Goal: Information Seeking & Learning: Learn about a topic

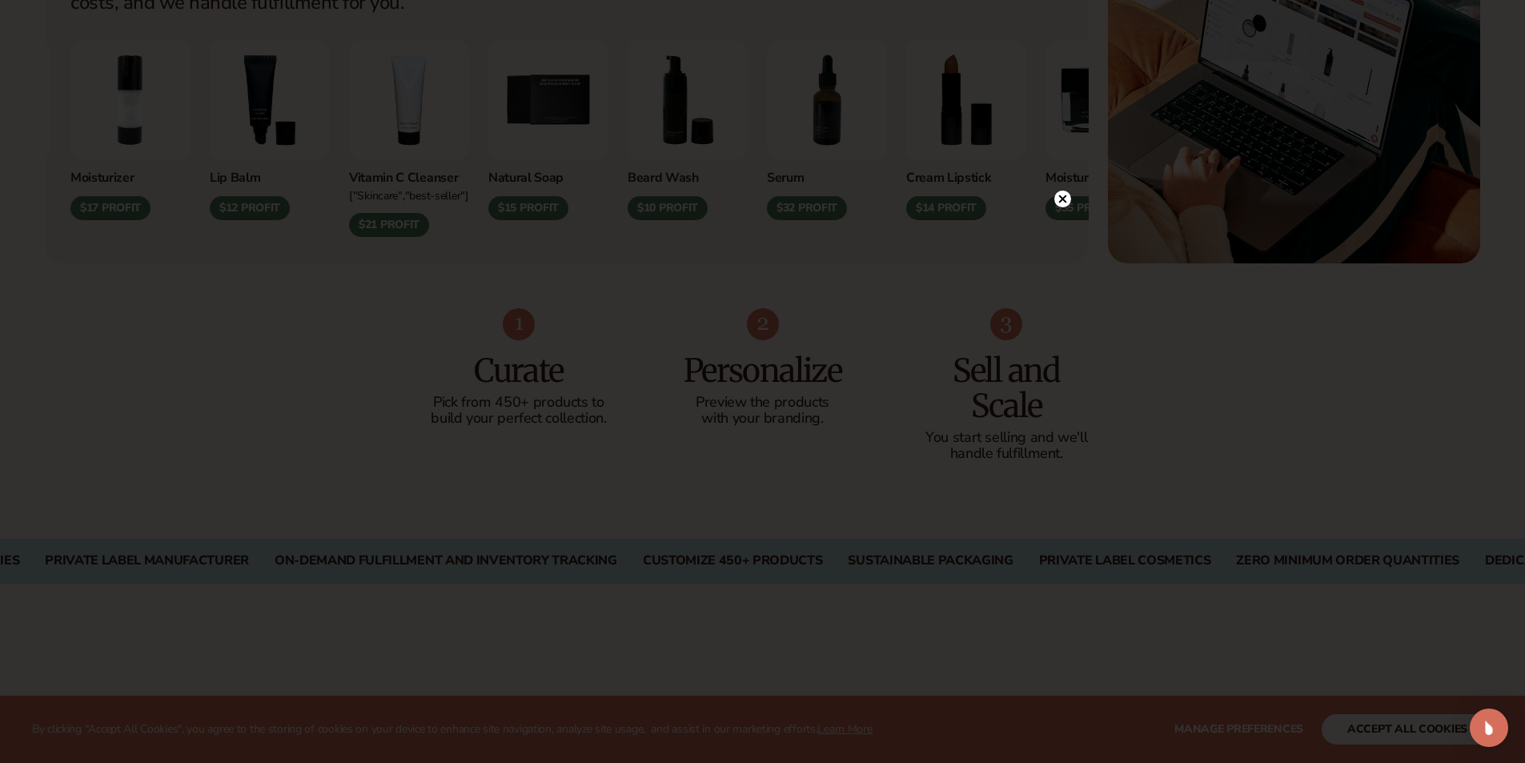
scroll to position [801, 0]
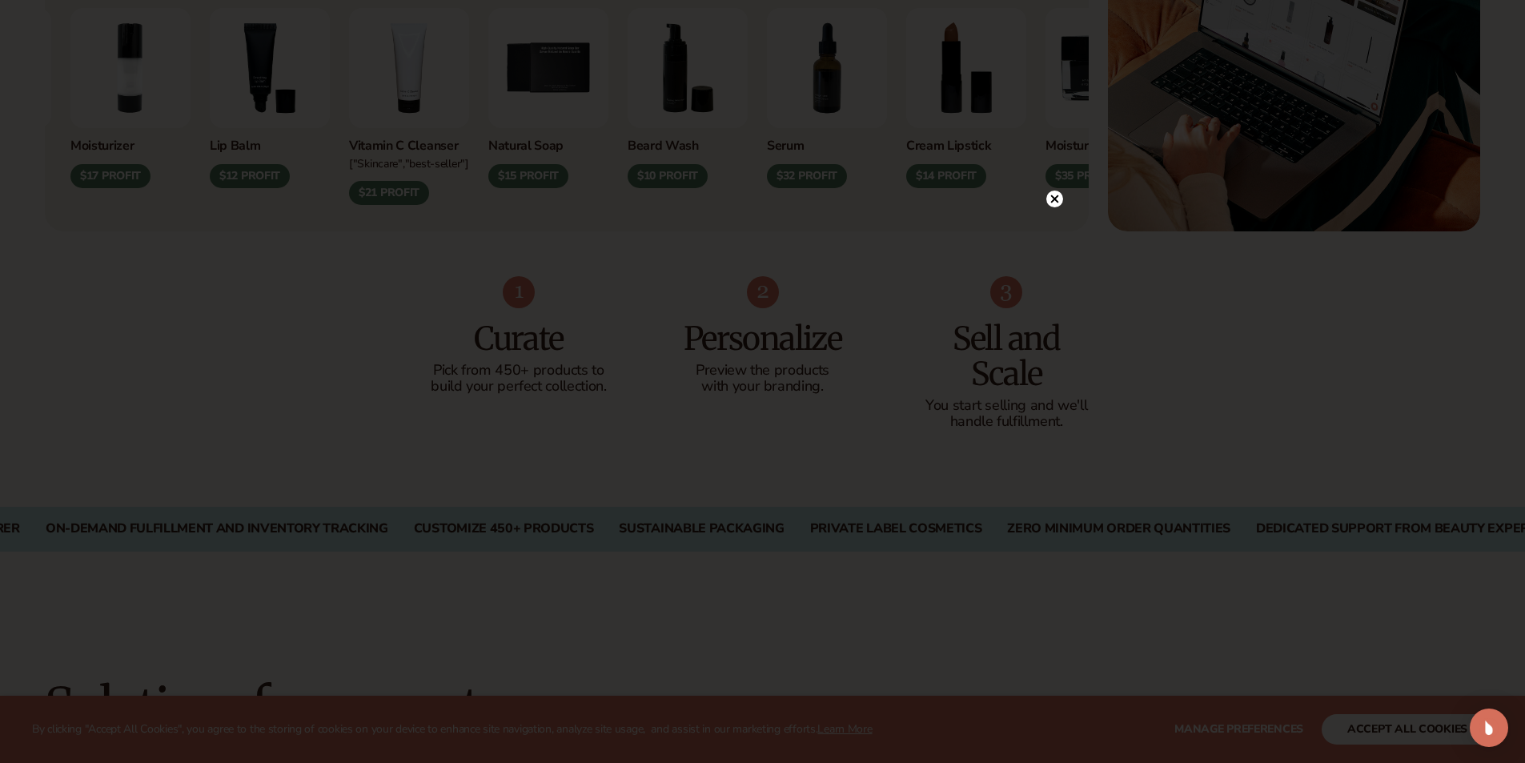
click at [1047, 202] on circle at bounding box center [1054, 199] width 17 height 17
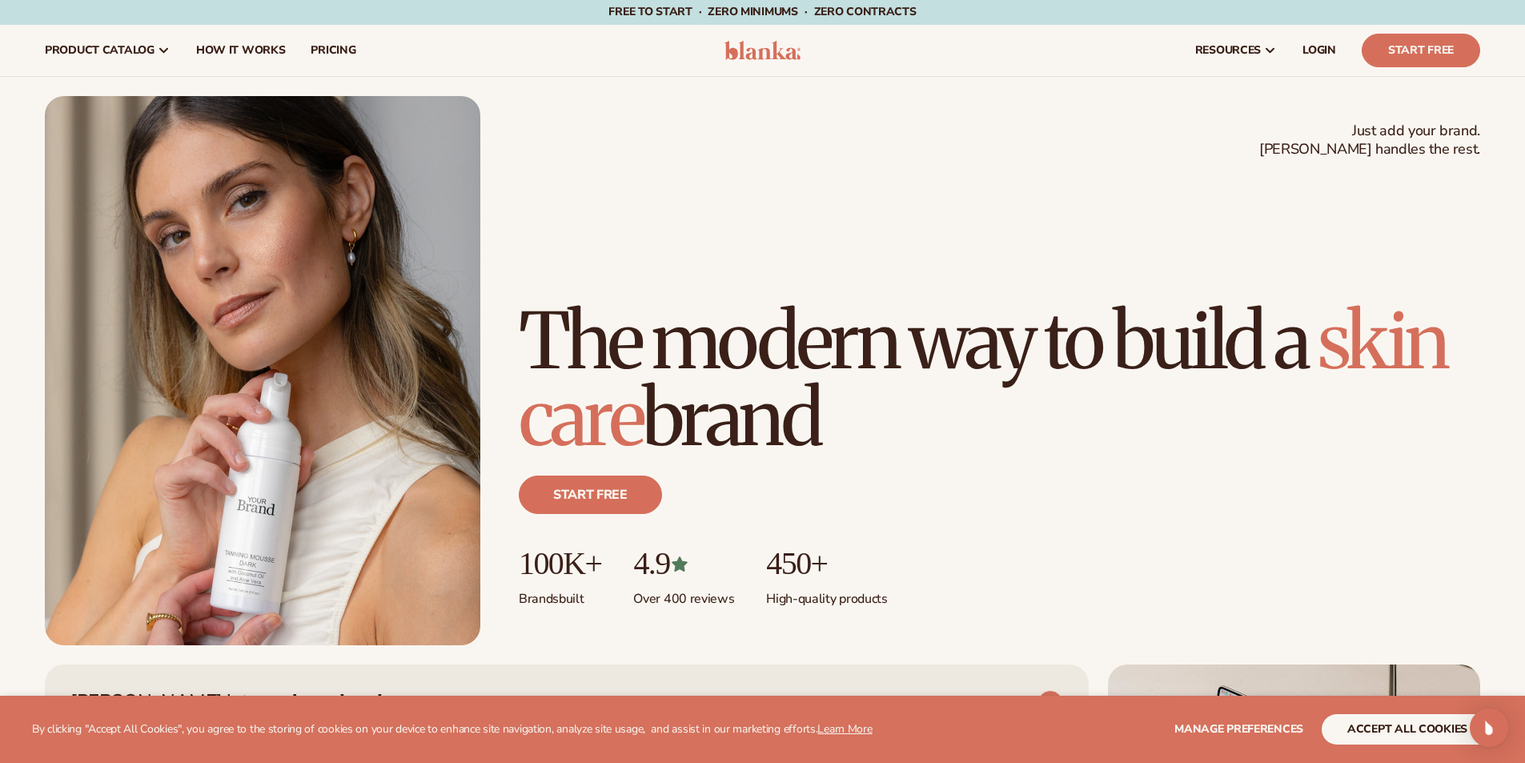
scroll to position [0, 0]
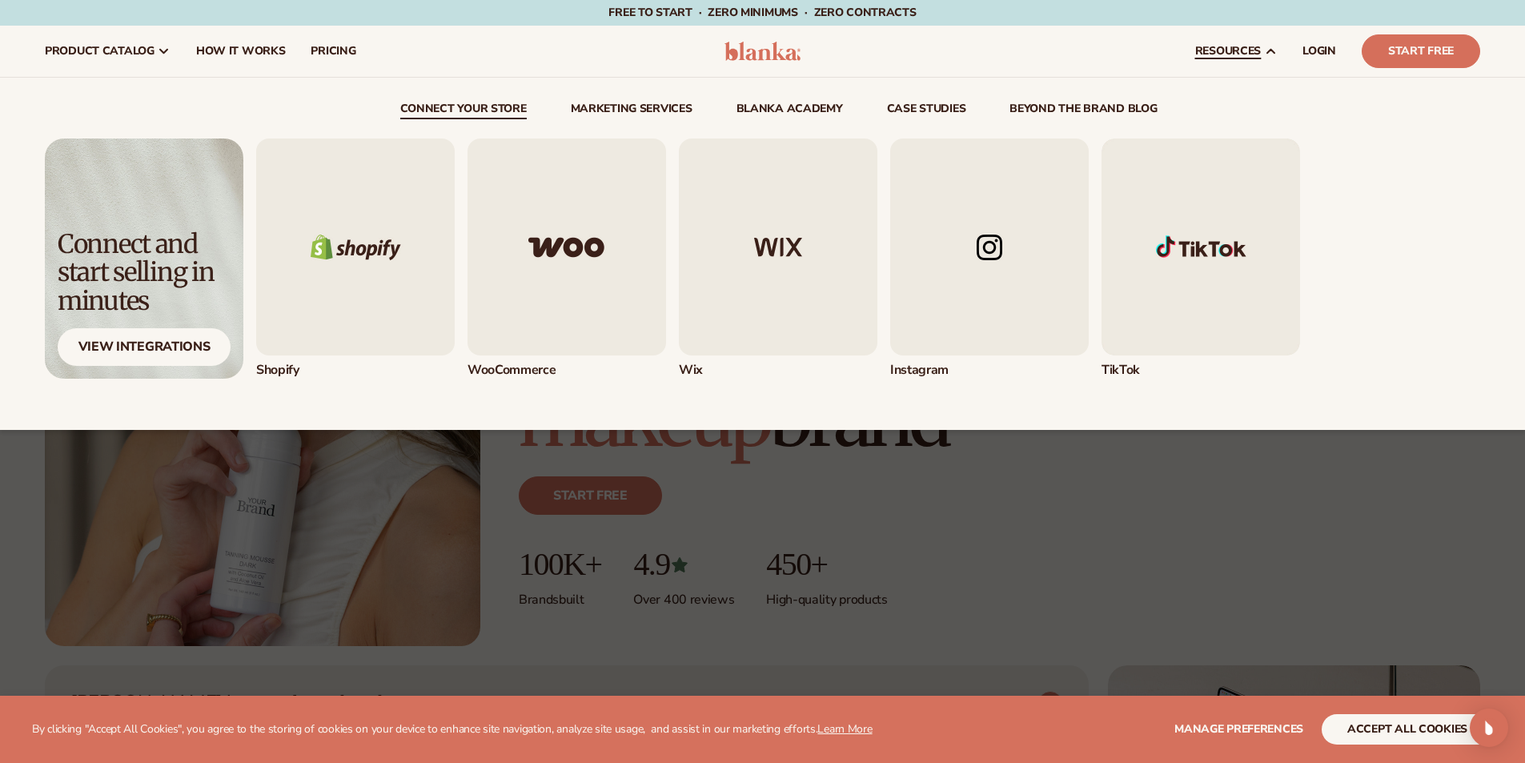
click at [1203, 247] on img "5 / 5" at bounding box center [1201, 247] width 199 height 217
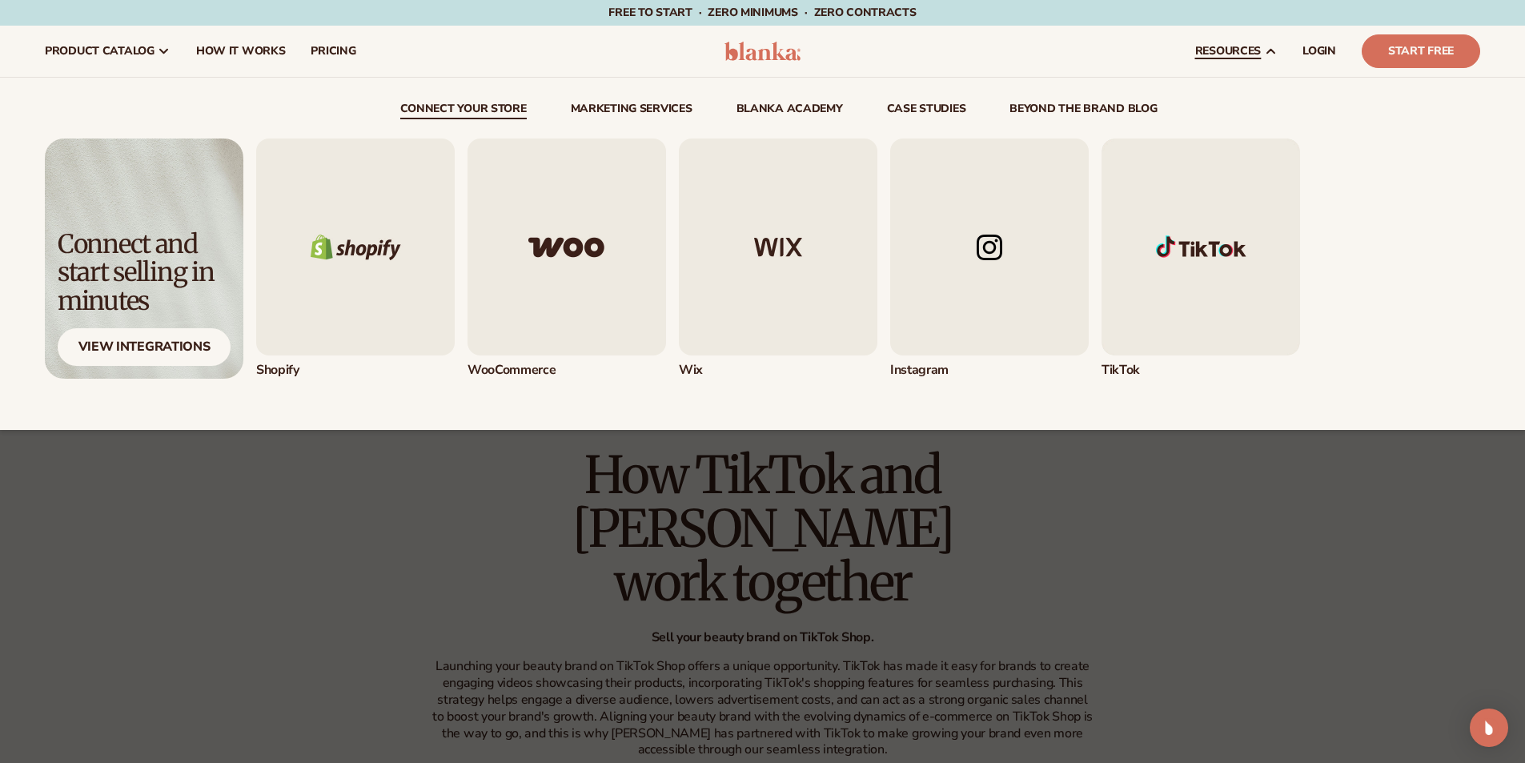
click at [1007, 291] on img "4 / 5" at bounding box center [989, 247] width 199 height 217
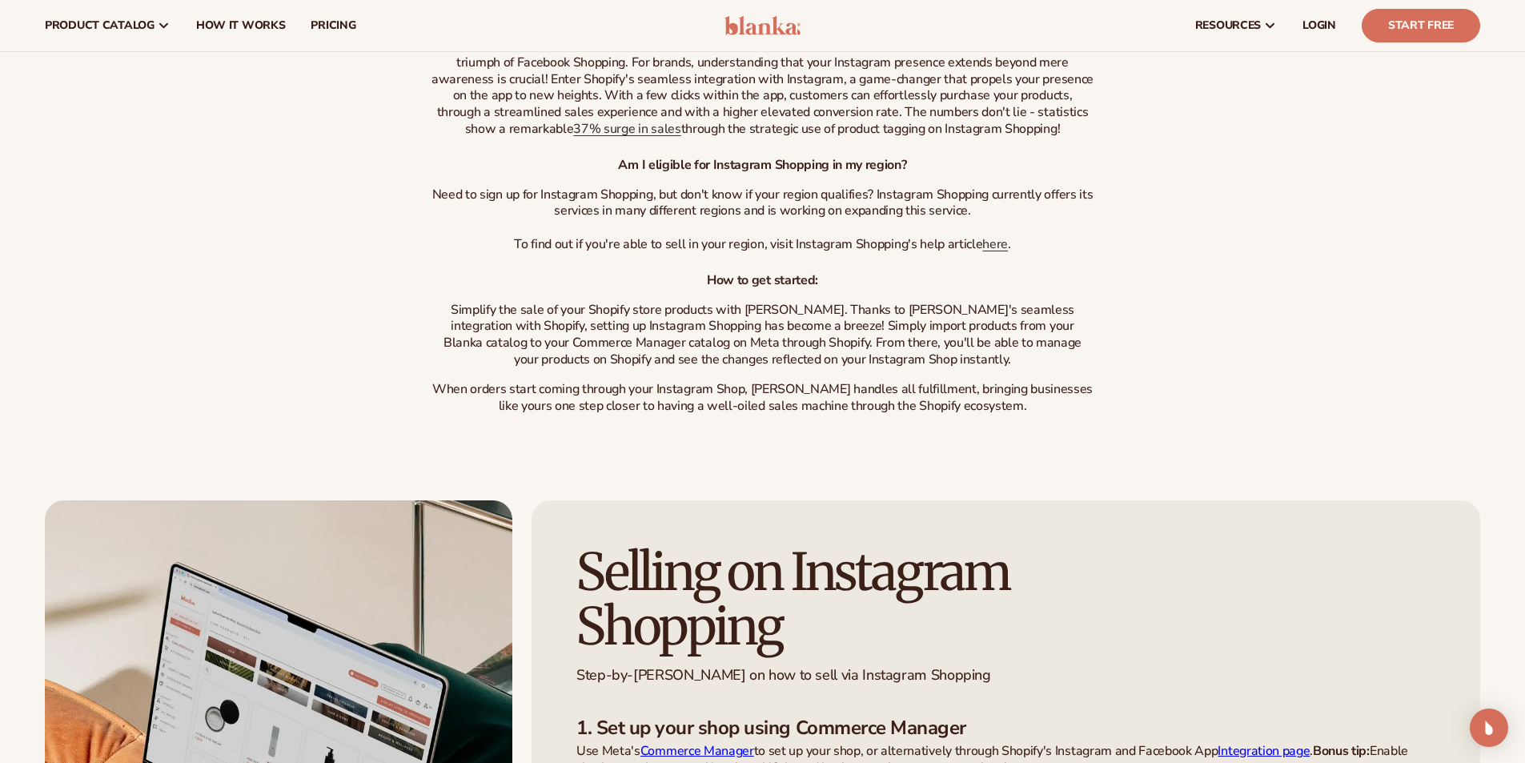
scroll to position [560, 0]
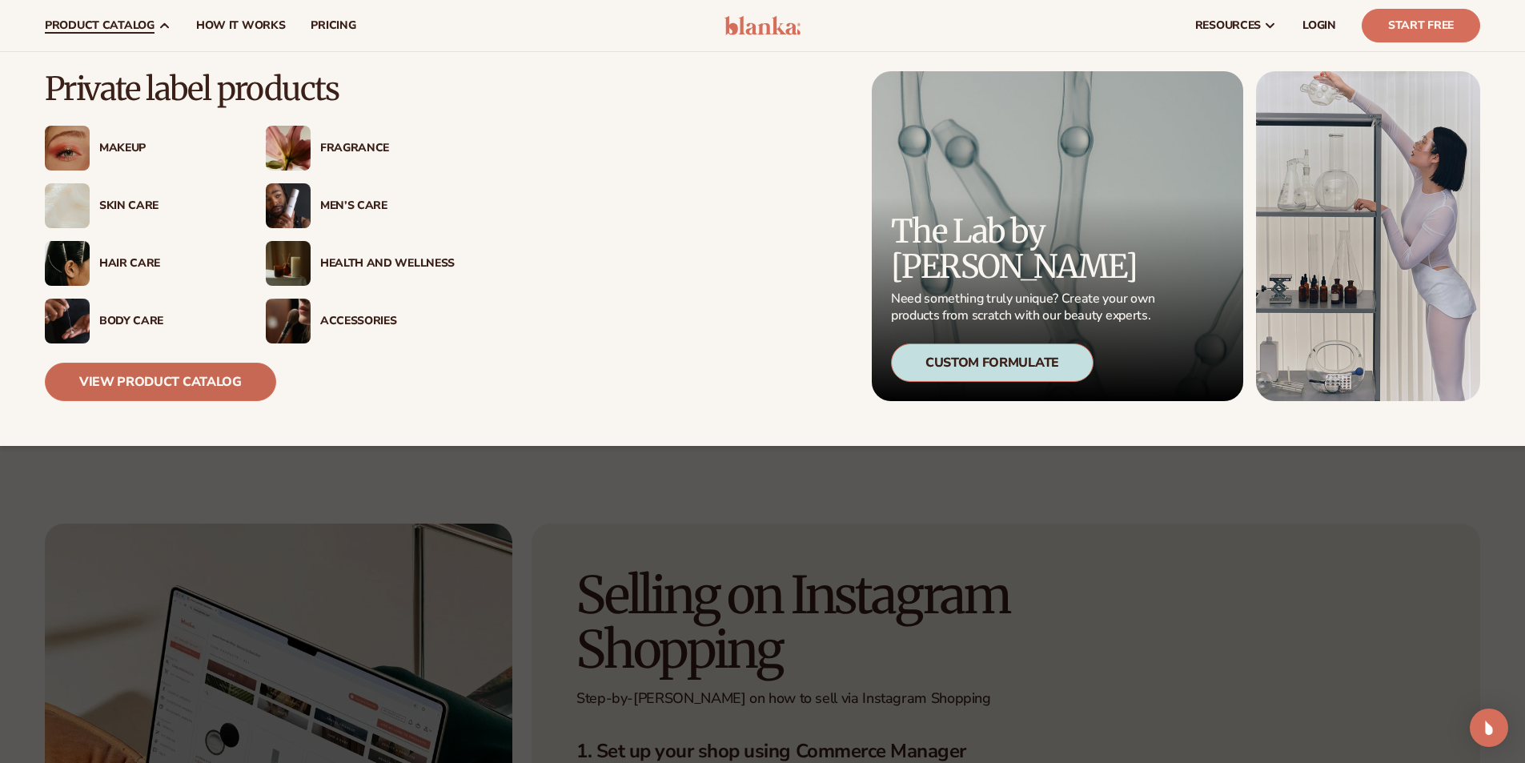
click at [134, 387] on link "View Product Catalog" at bounding box center [160, 382] width 231 height 38
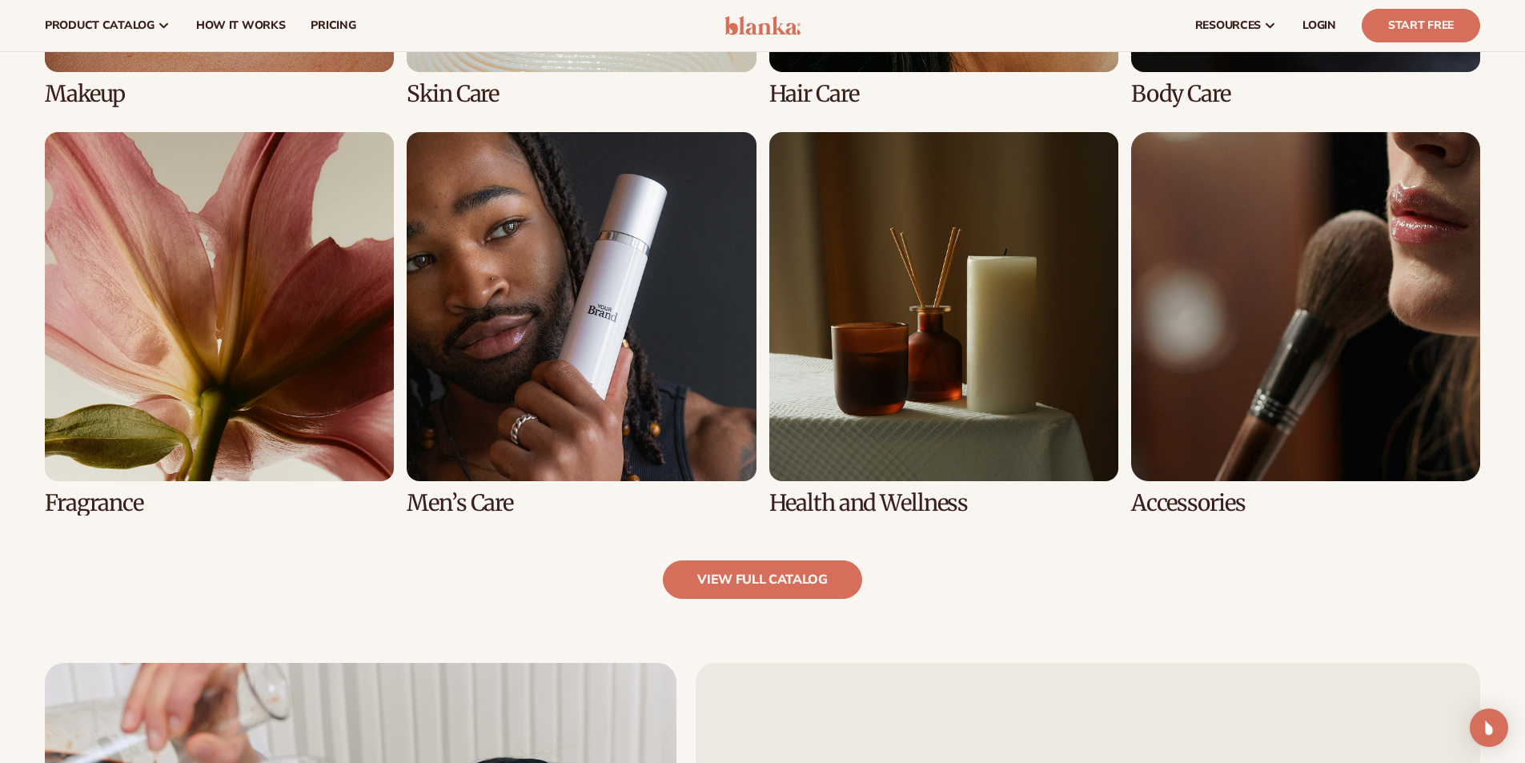
scroll to position [1402, 0]
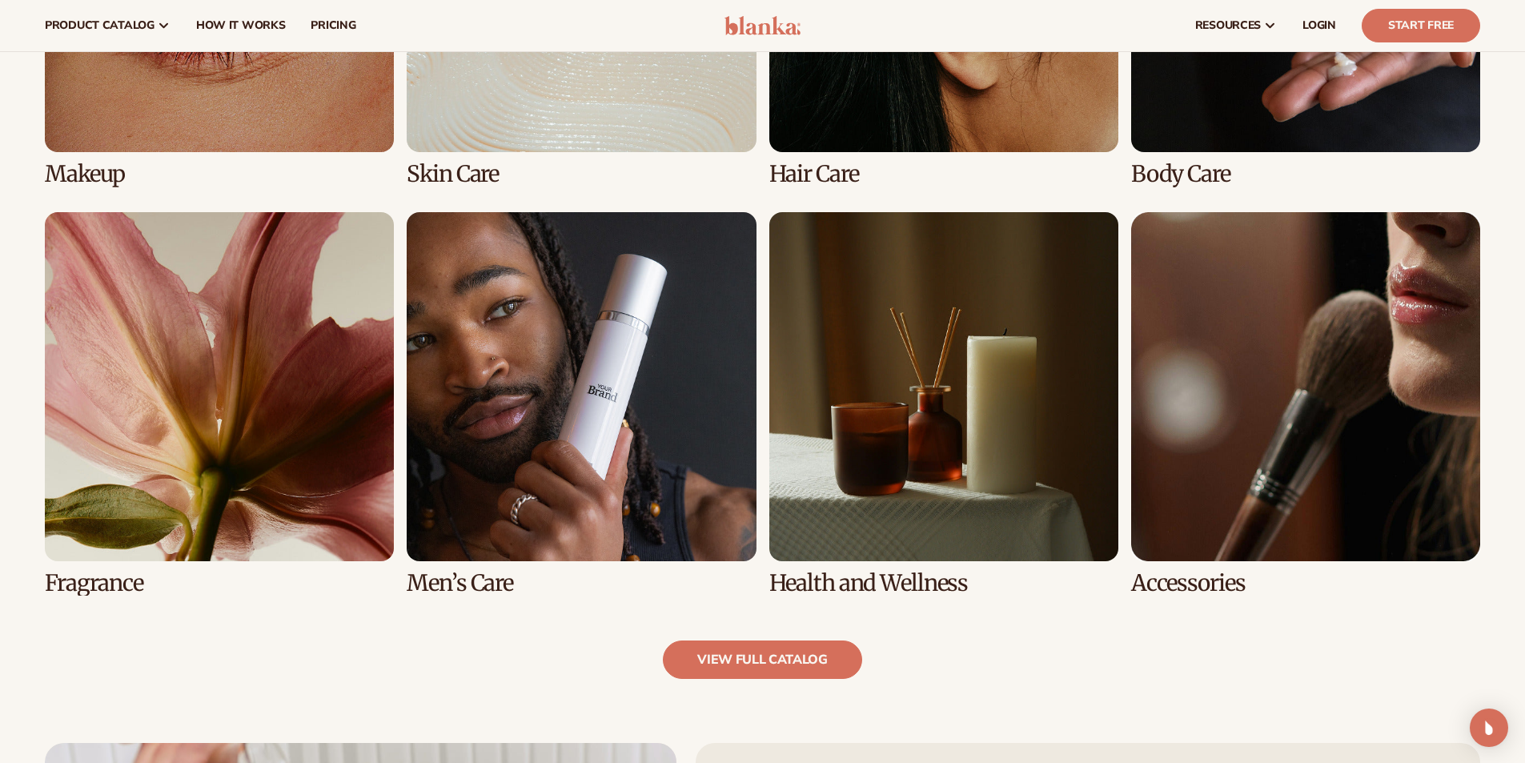
click at [948, 344] on link "7 / 8" at bounding box center [943, 404] width 349 height 384
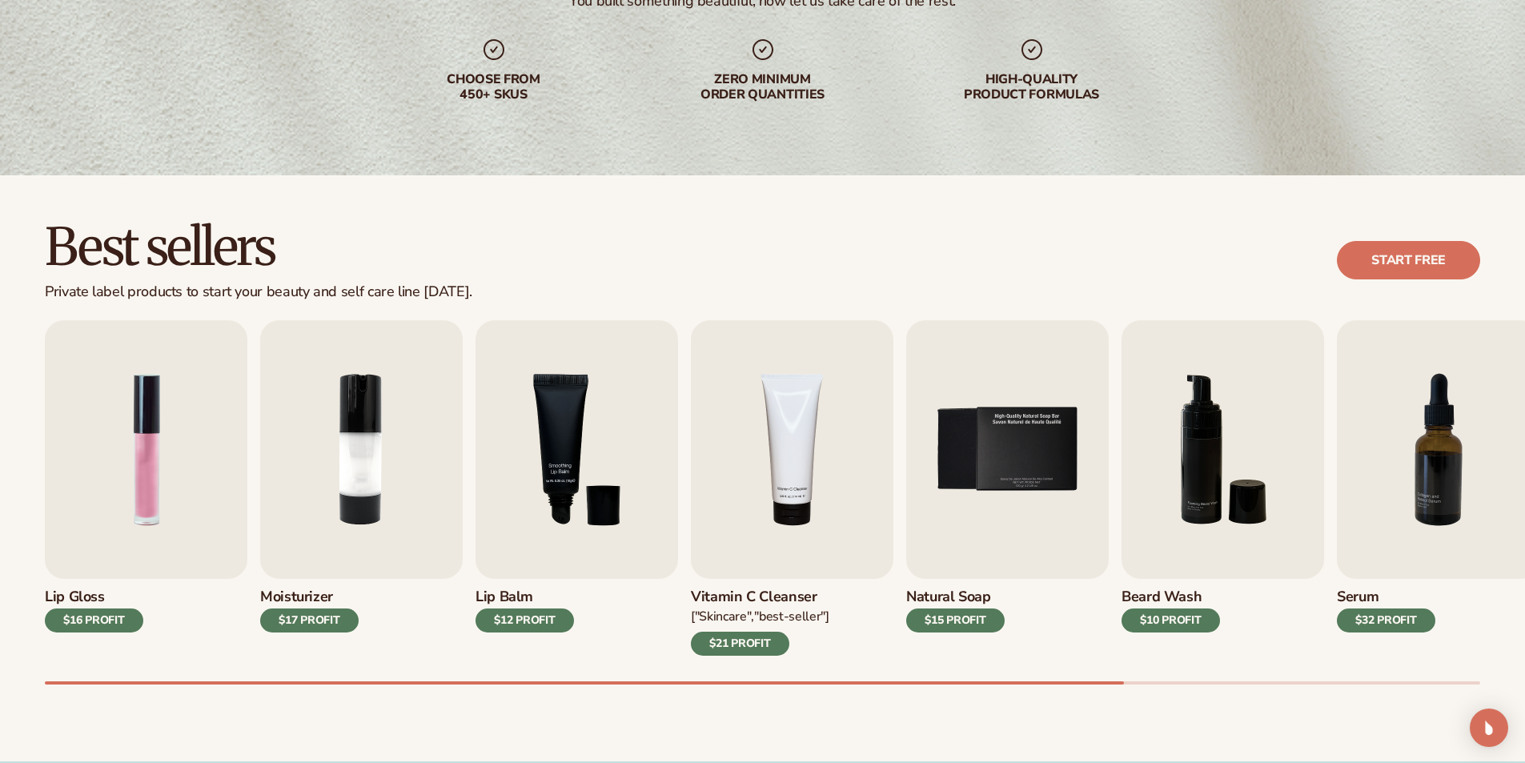
scroll to position [275, 0]
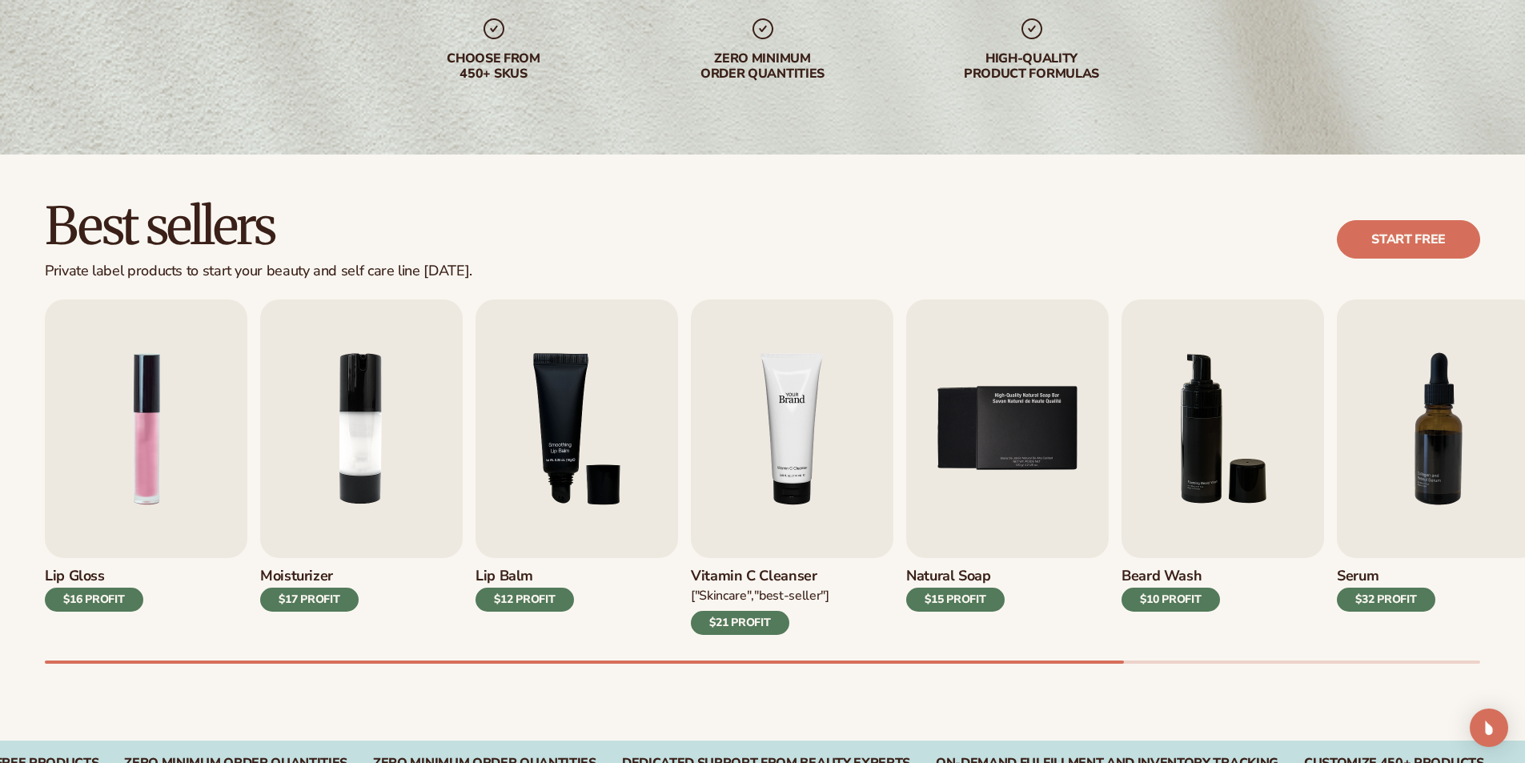
click at [809, 495] on img "4 / 9" at bounding box center [792, 428] width 203 height 259
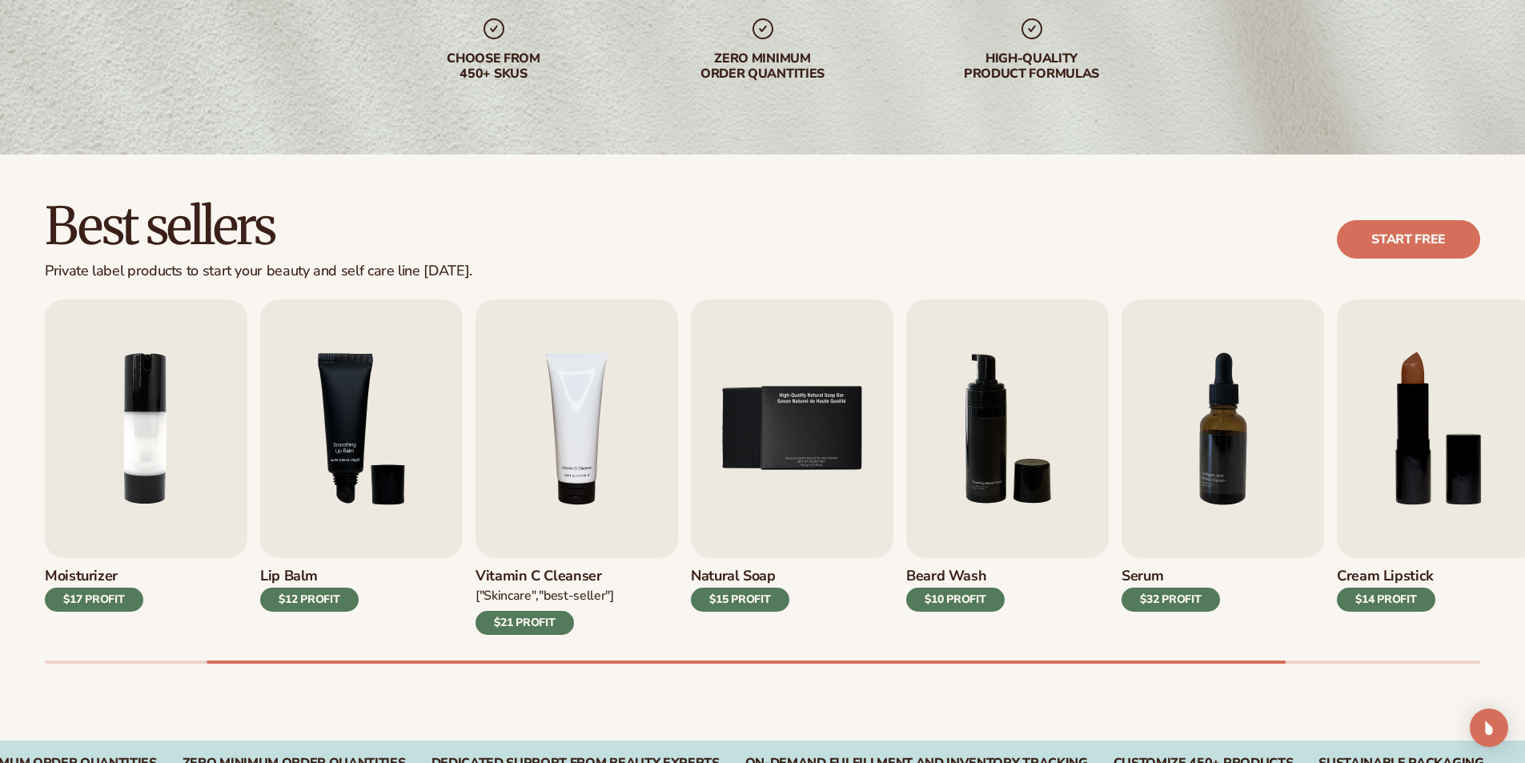
click at [583, 616] on div "Vitamin C Cleanser ["Skincare","Best-seller"] $21 PROFIT" at bounding box center [577, 596] width 203 height 77
click at [573, 617] on div "Vitamin C Cleanser ["Skincare","Best-seller"] $21 PROFIT" at bounding box center [577, 596] width 203 height 77
click at [578, 413] on img "4 / 9" at bounding box center [577, 428] width 203 height 259
click at [771, 38] on icon at bounding box center [763, 29] width 26 height 26
click at [758, 20] on icon at bounding box center [763, 28] width 21 height 21
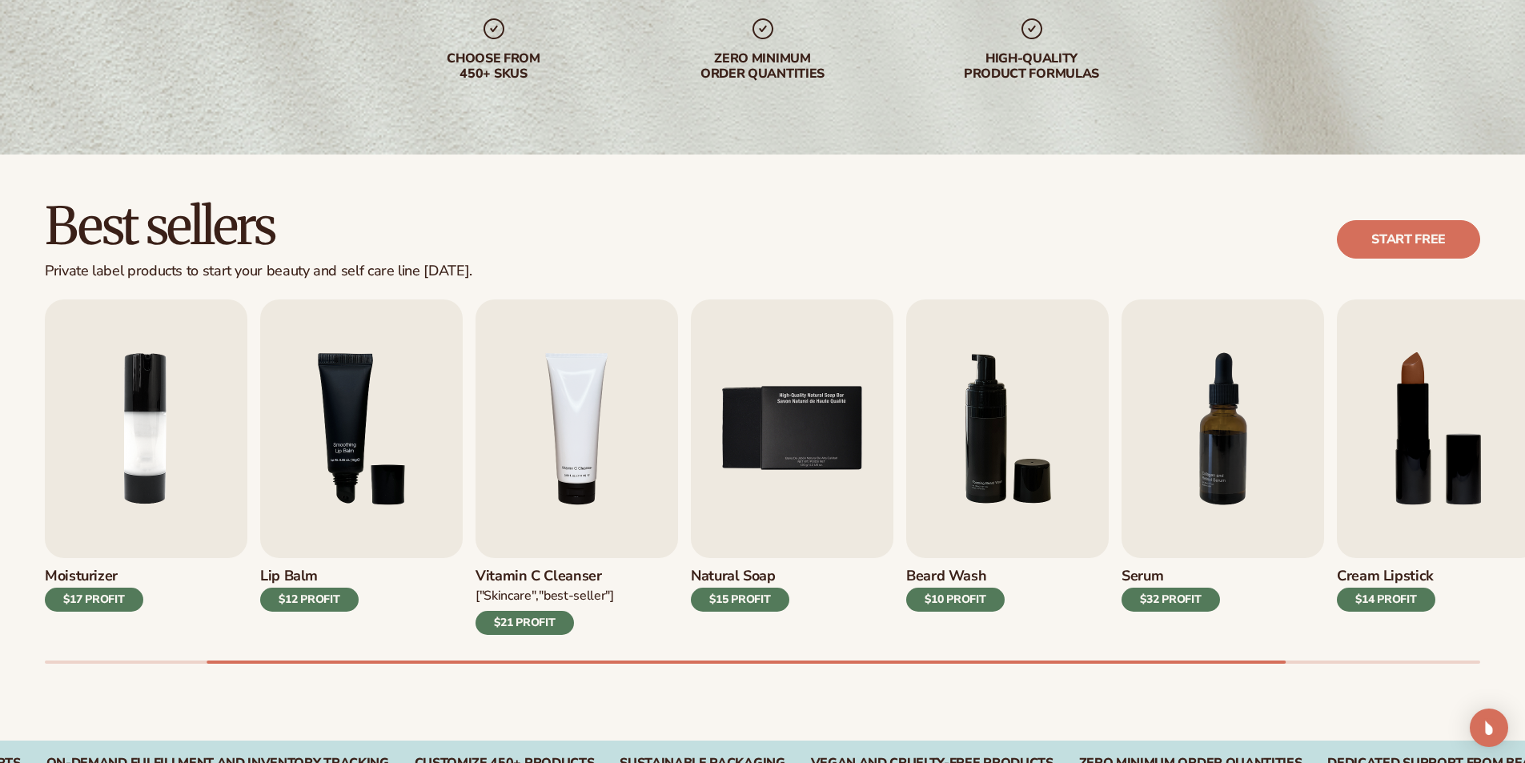
click at [757, 74] on div "Zero minimum order quantities" at bounding box center [763, 66] width 205 height 30
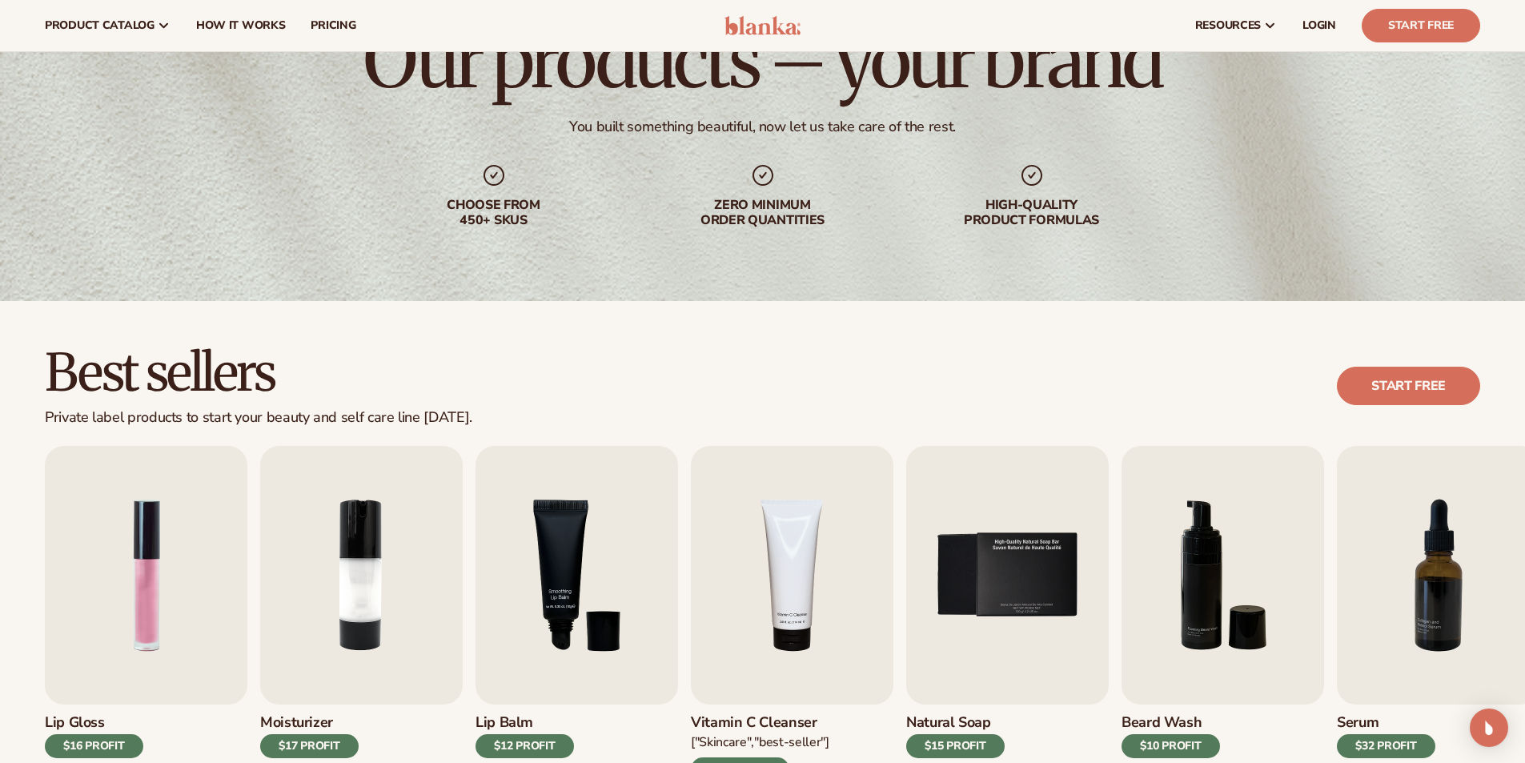
scroll to position [35, 0]
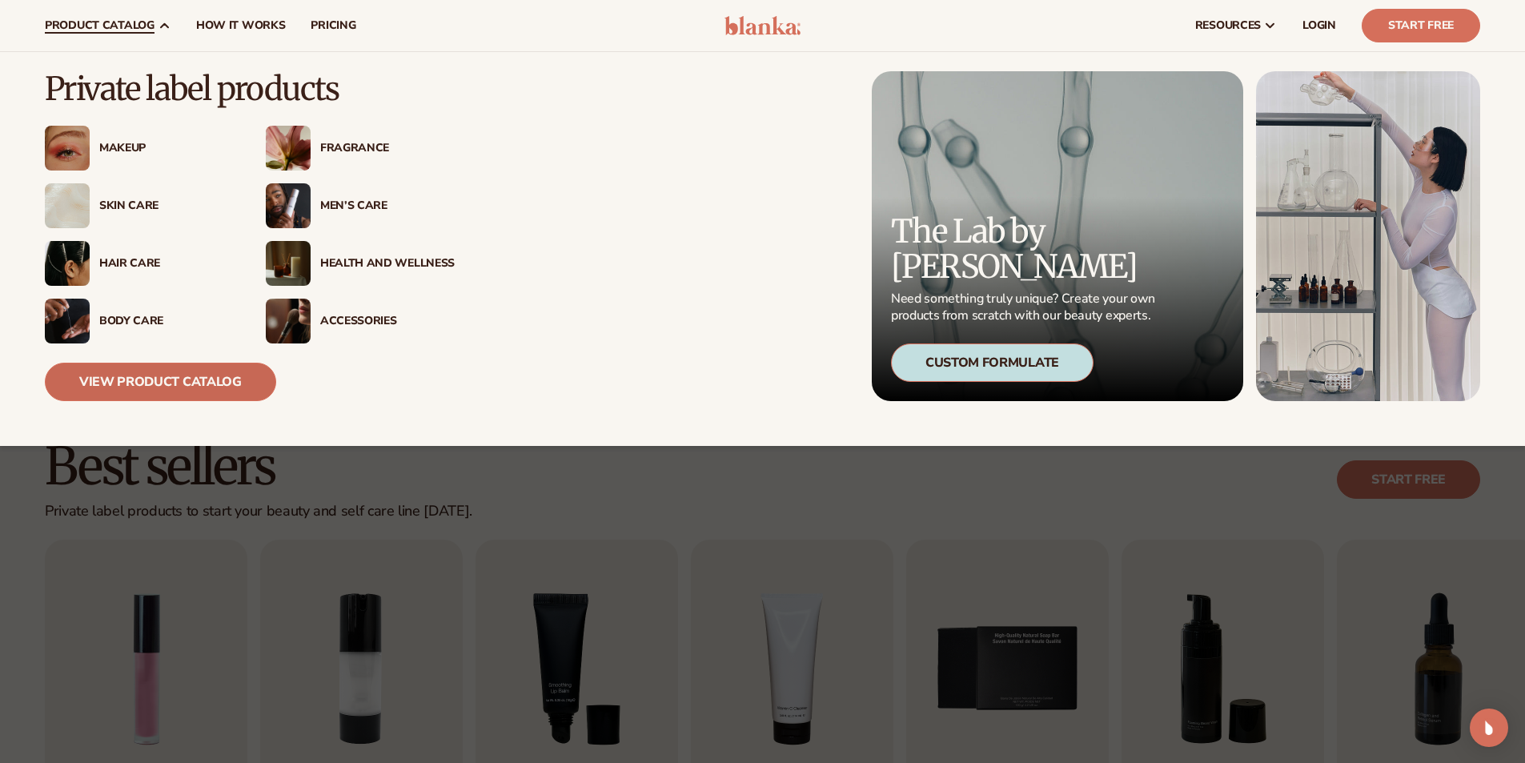
click at [138, 384] on link "View Product Catalog" at bounding box center [160, 382] width 231 height 38
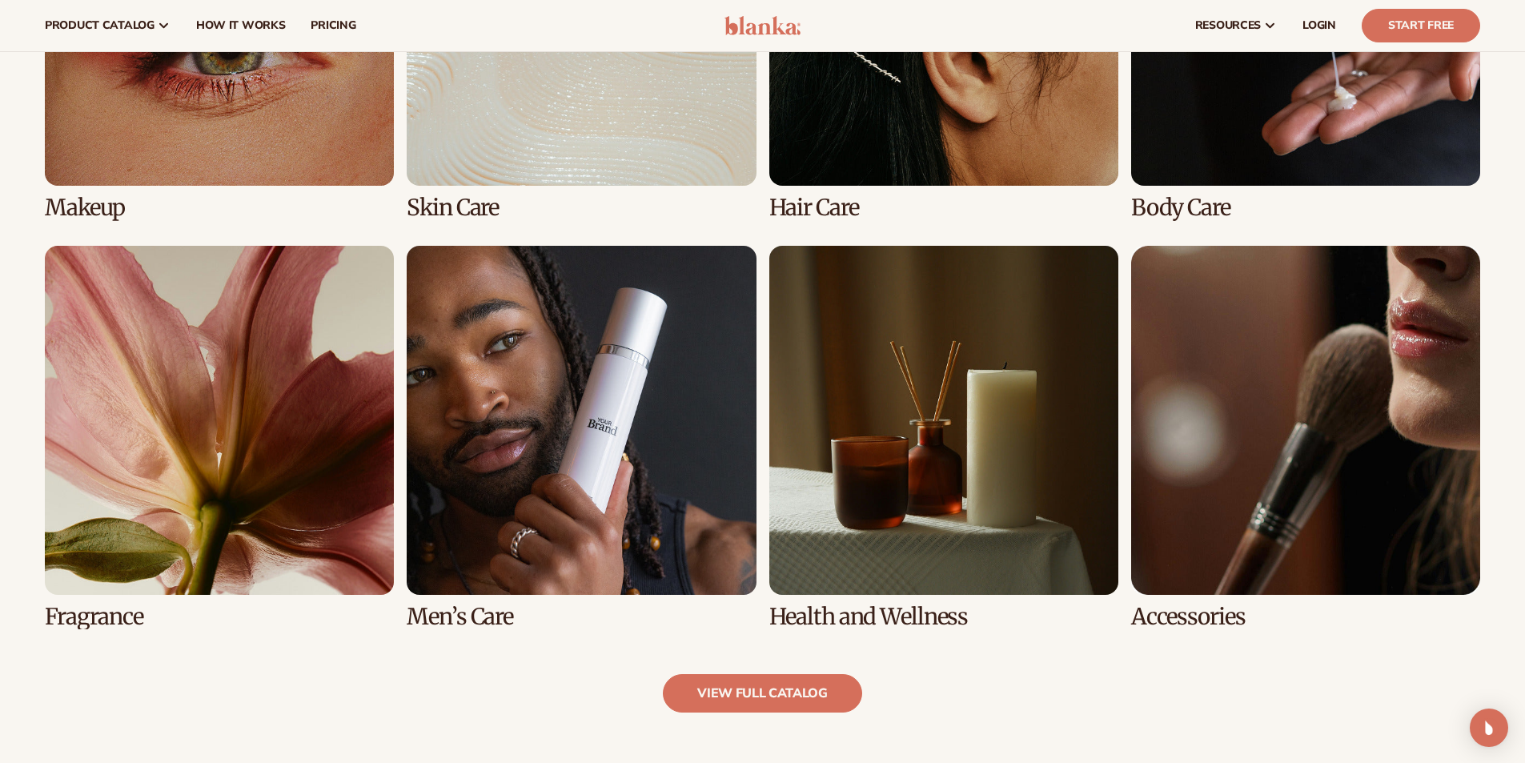
scroll to position [1356, 0]
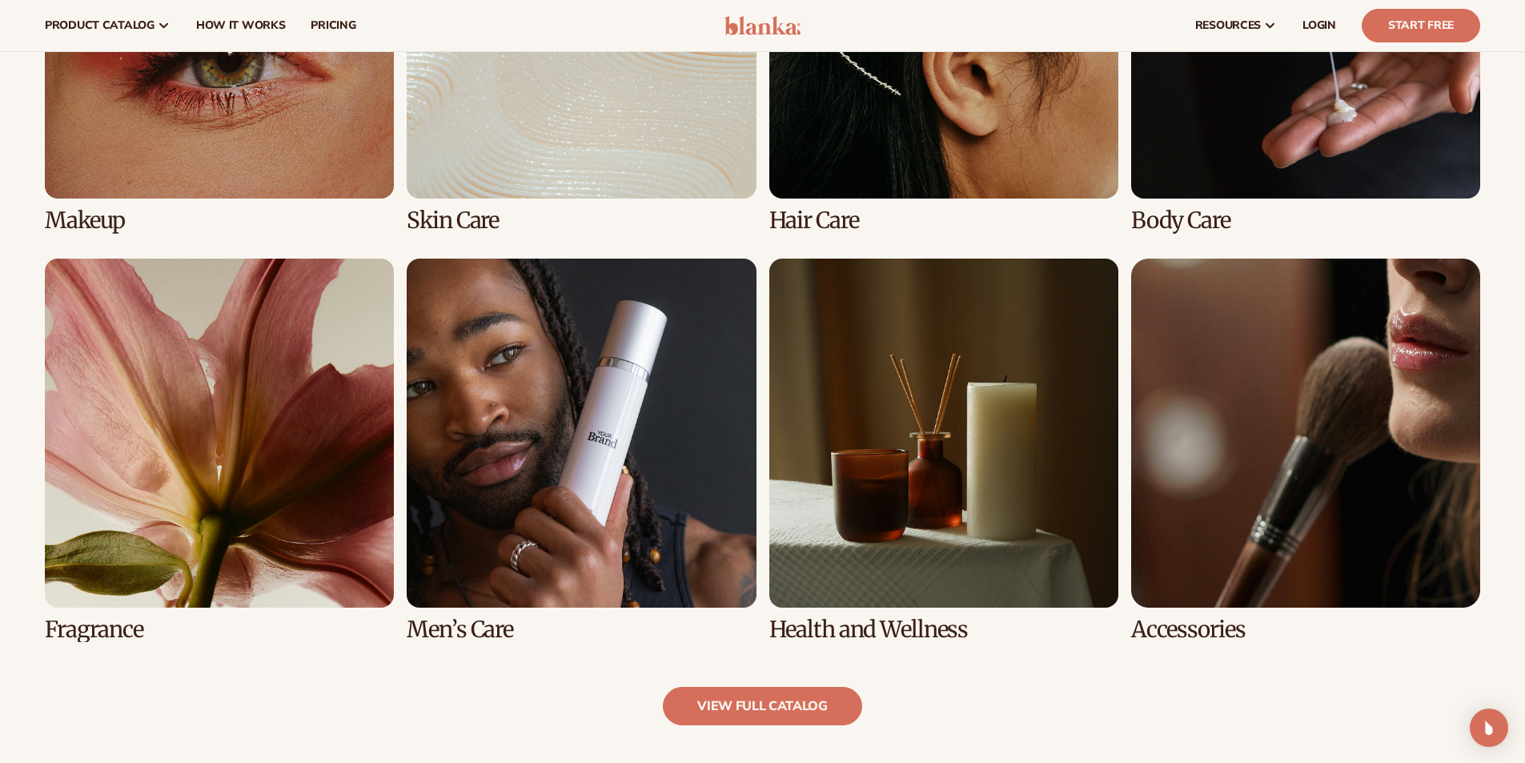
click at [927, 450] on link "7 / 8" at bounding box center [943, 451] width 349 height 384
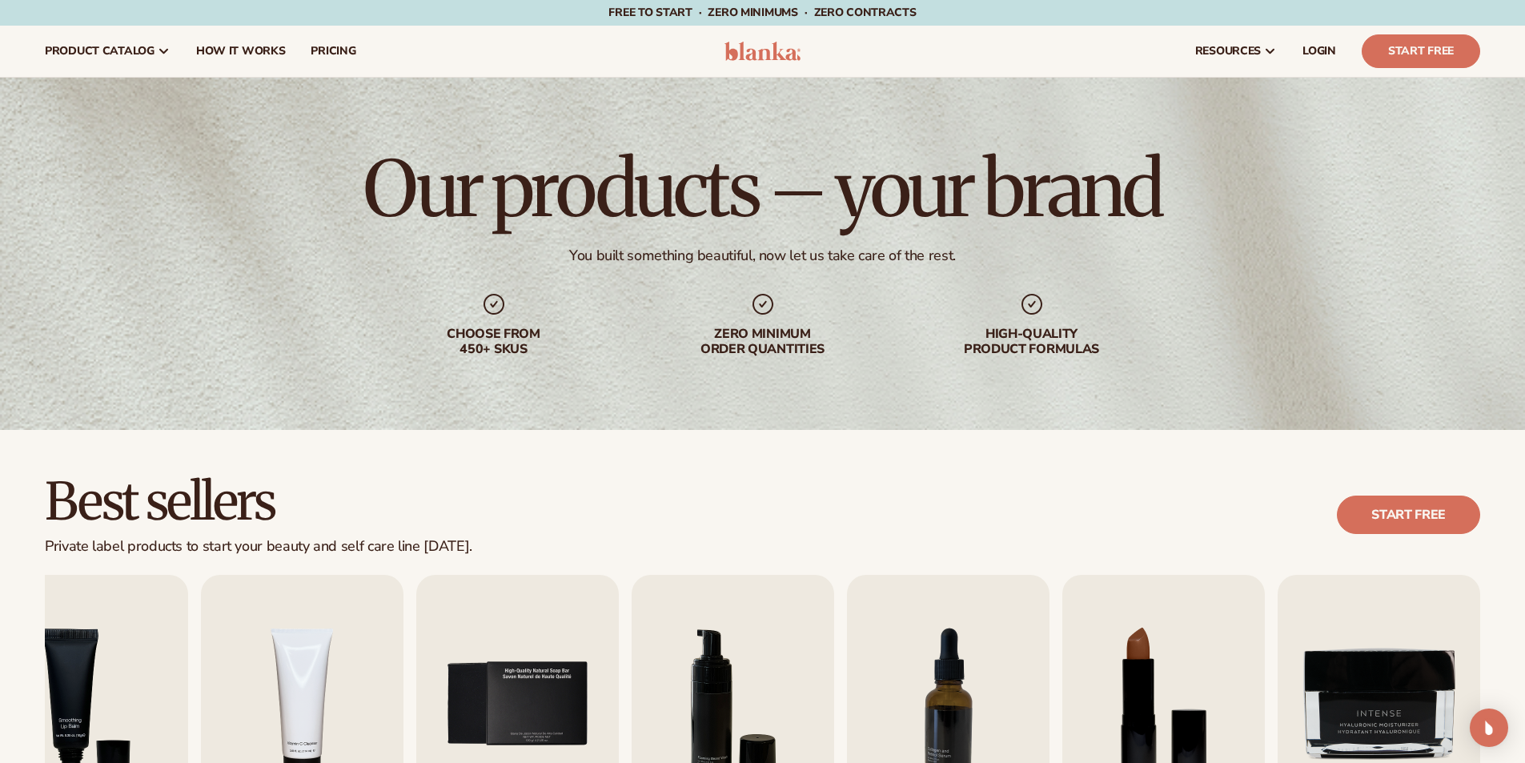
click at [768, 298] on icon at bounding box center [763, 304] width 26 height 26
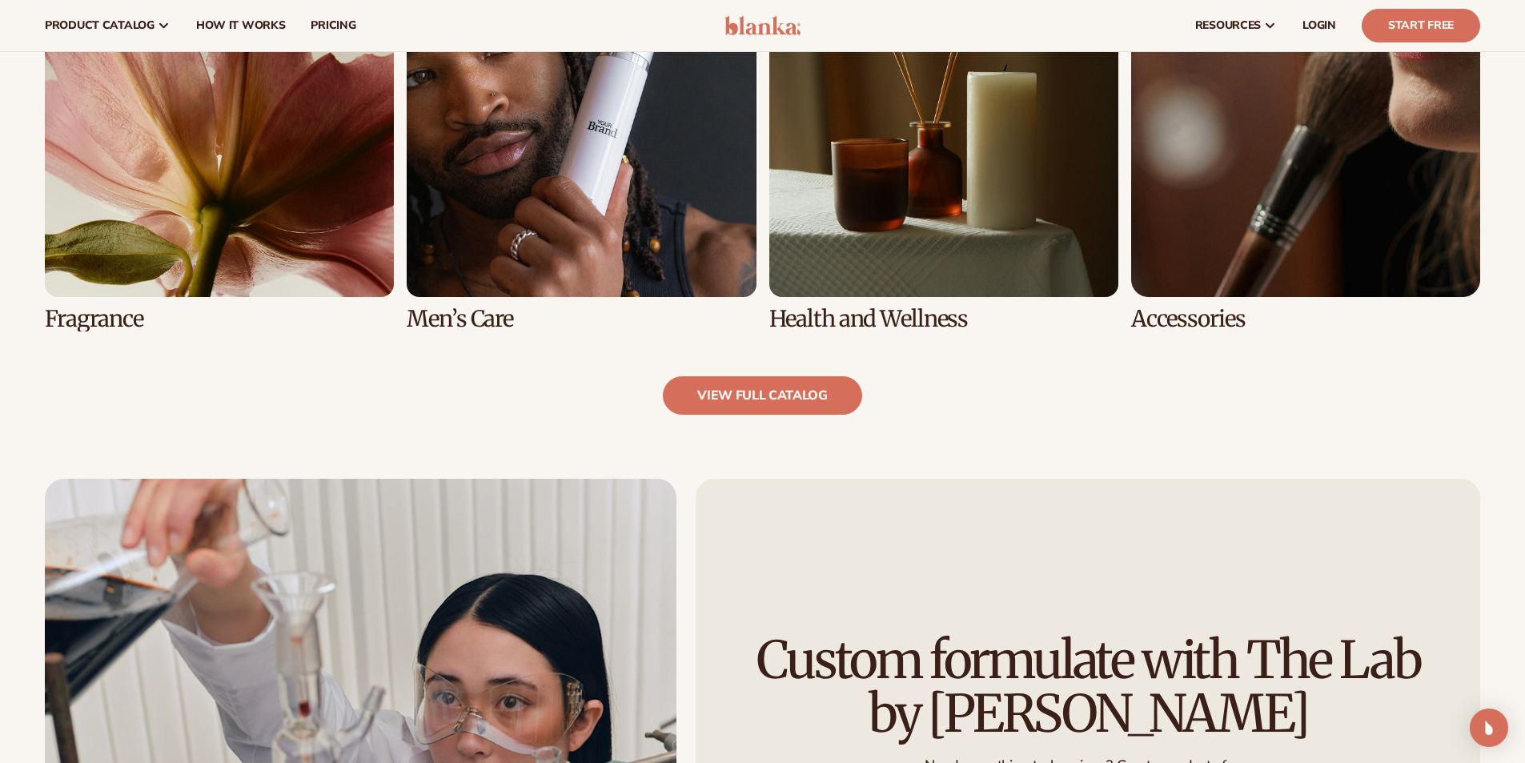
scroll to position [1530, 0]
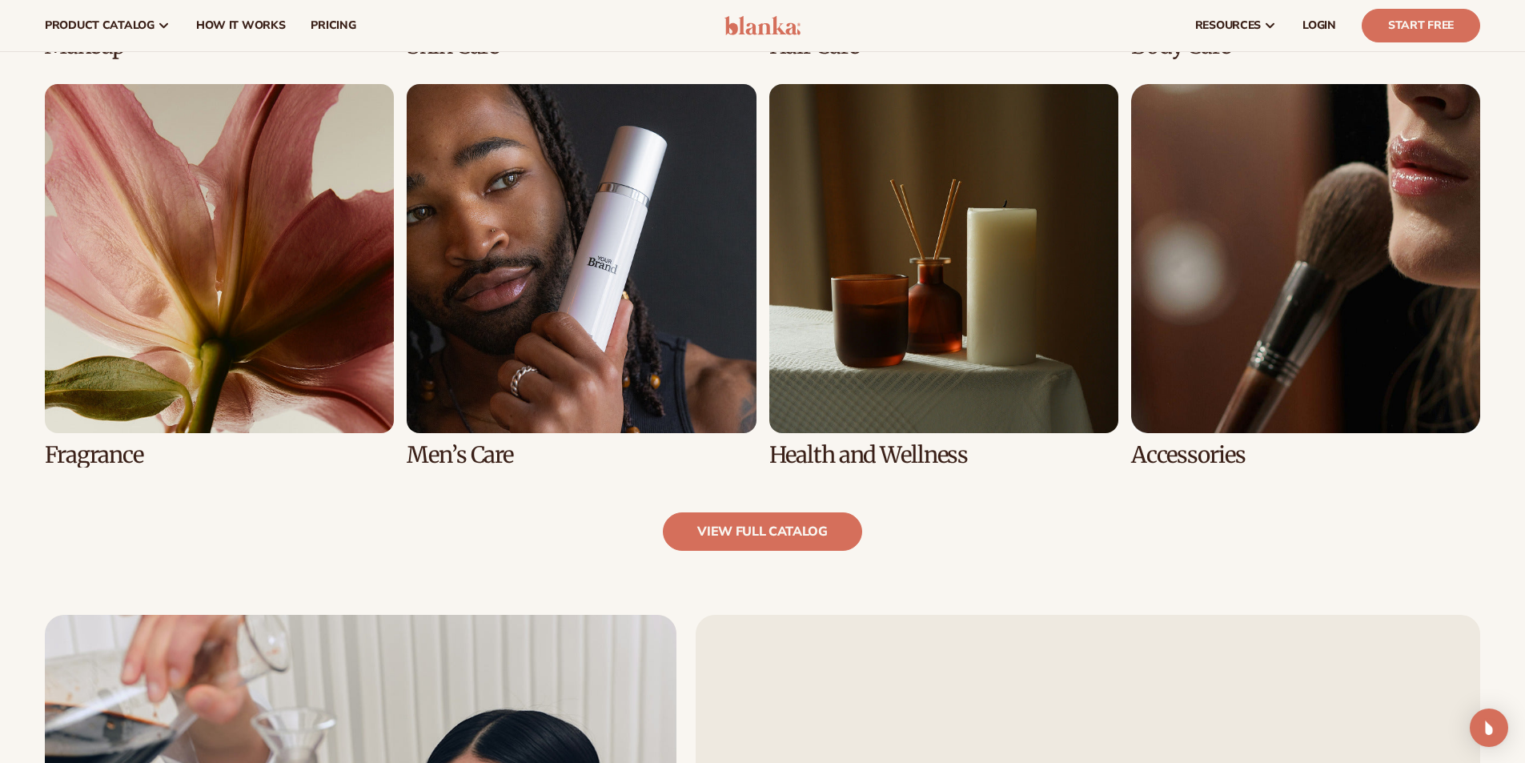
click at [156, 211] on link "5 / 8" at bounding box center [219, 276] width 349 height 384
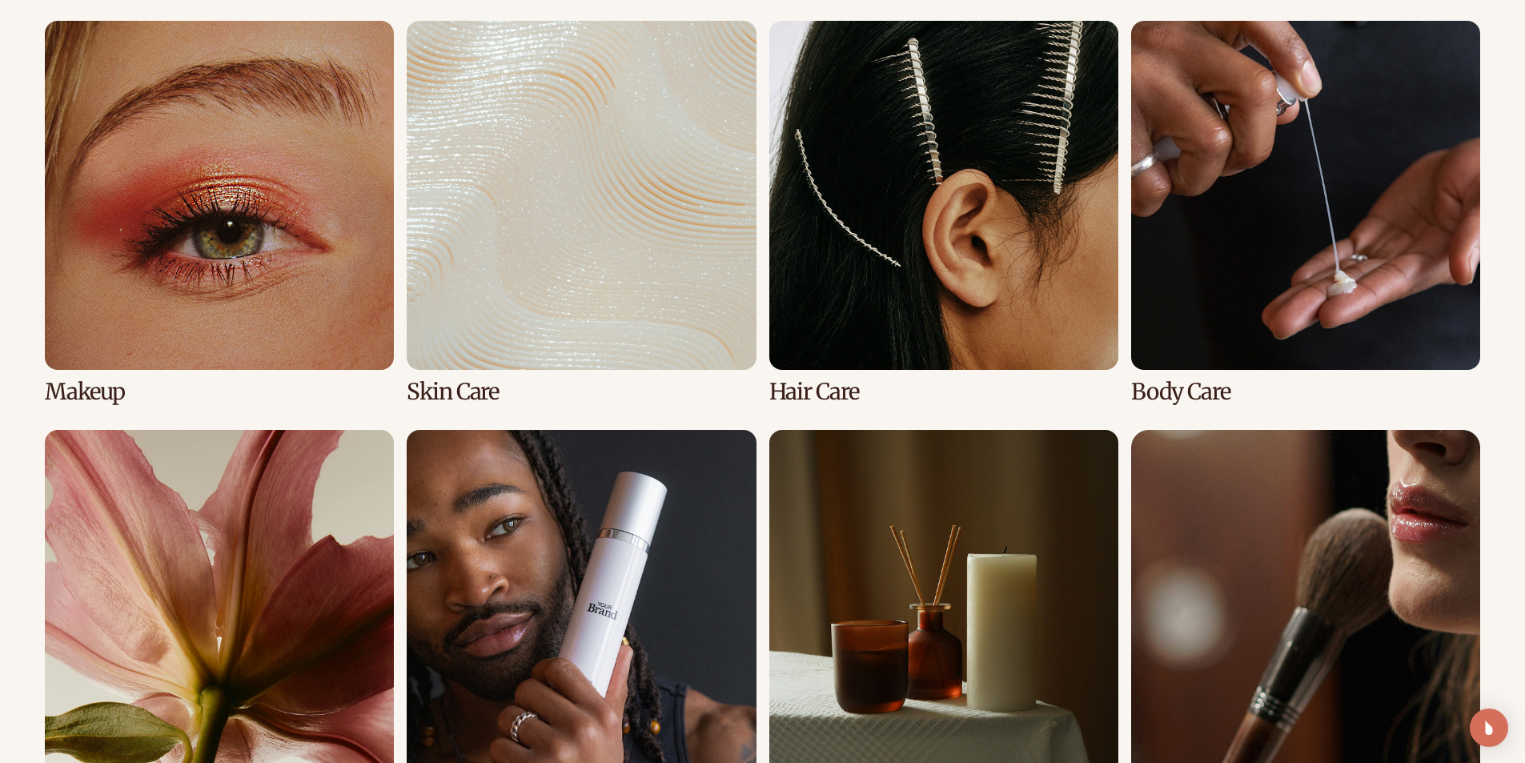
scroll to position [1201, 0]
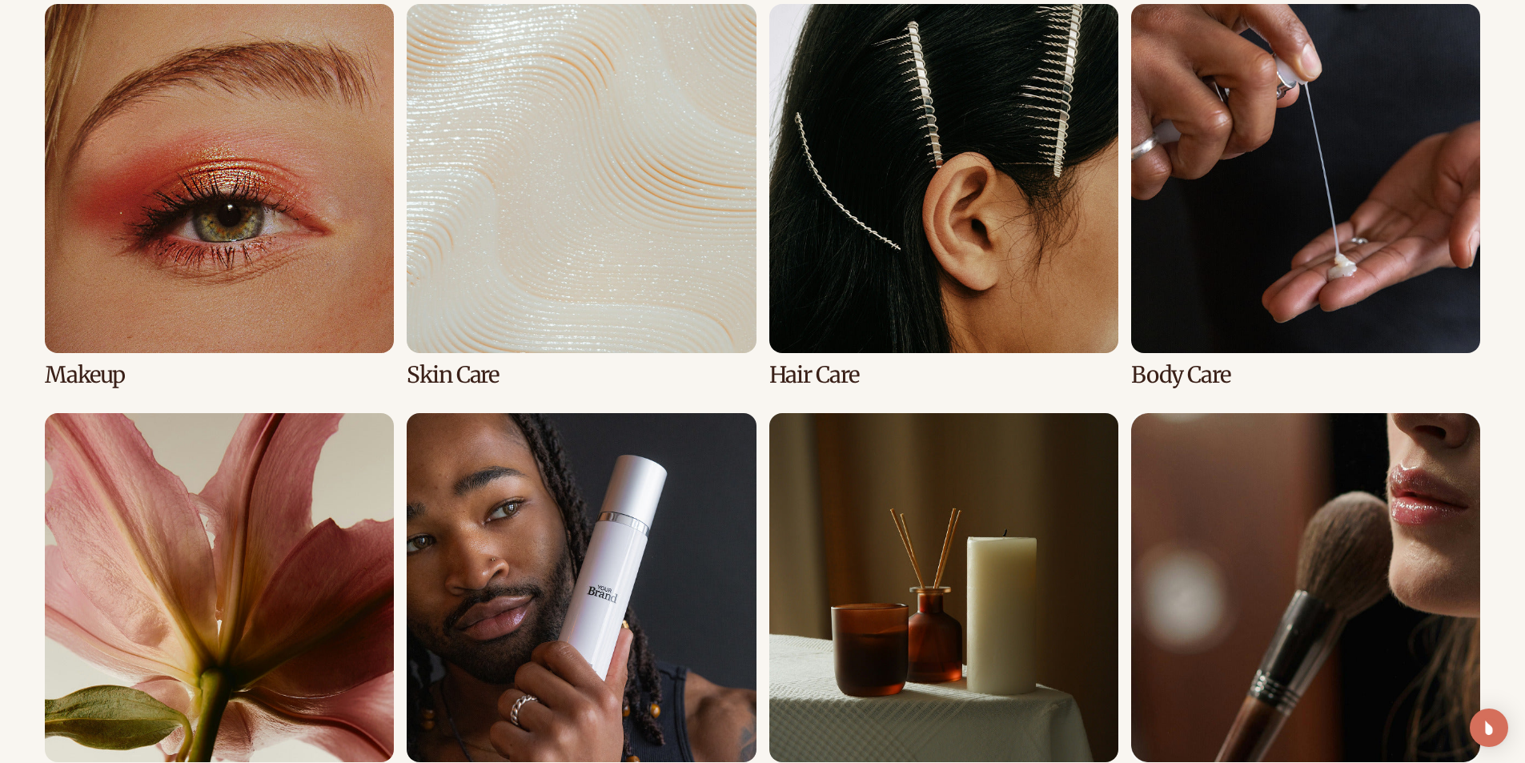
click at [482, 432] on link "6 / 8" at bounding box center [581, 605] width 349 height 384
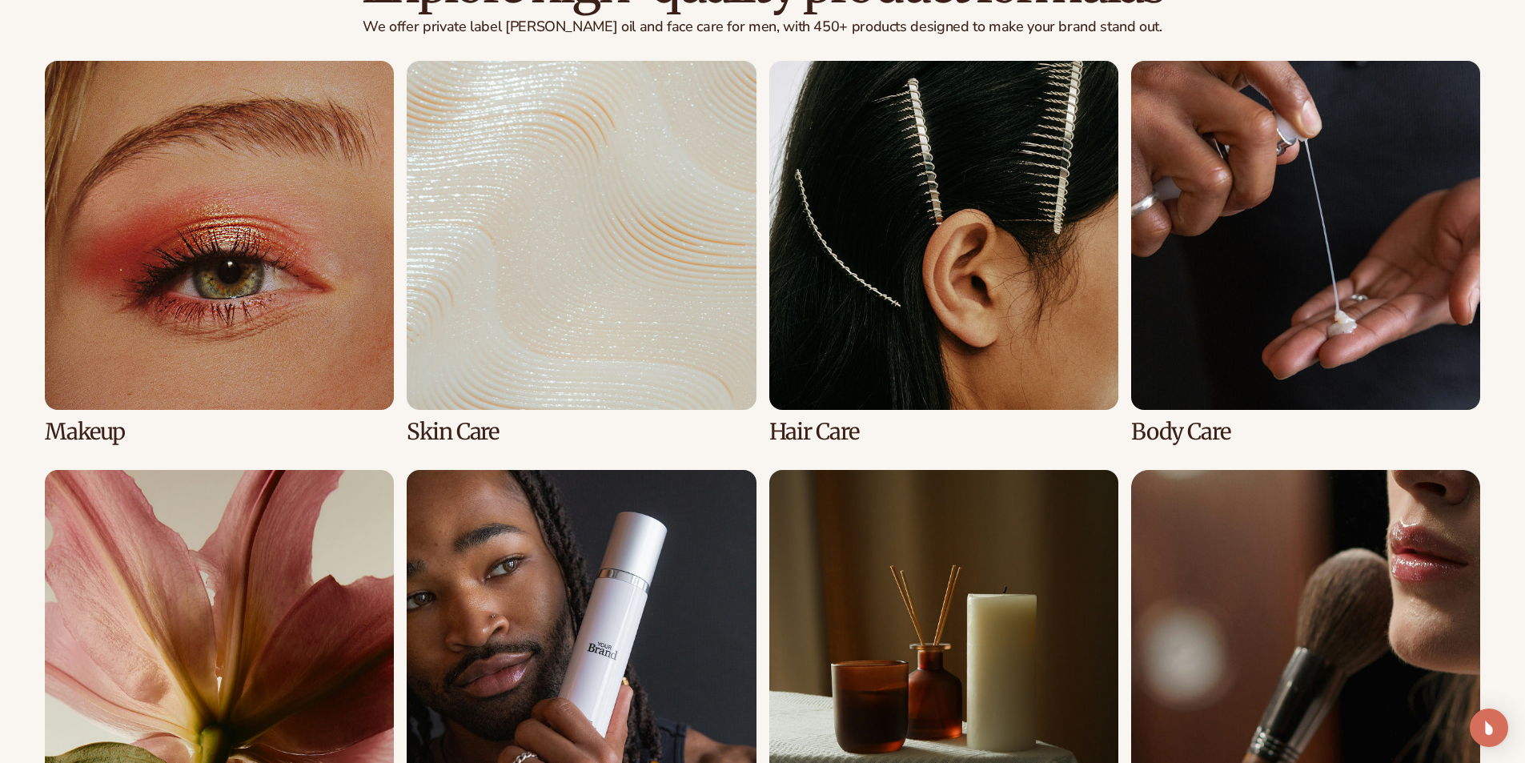
scroll to position [1259, 0]
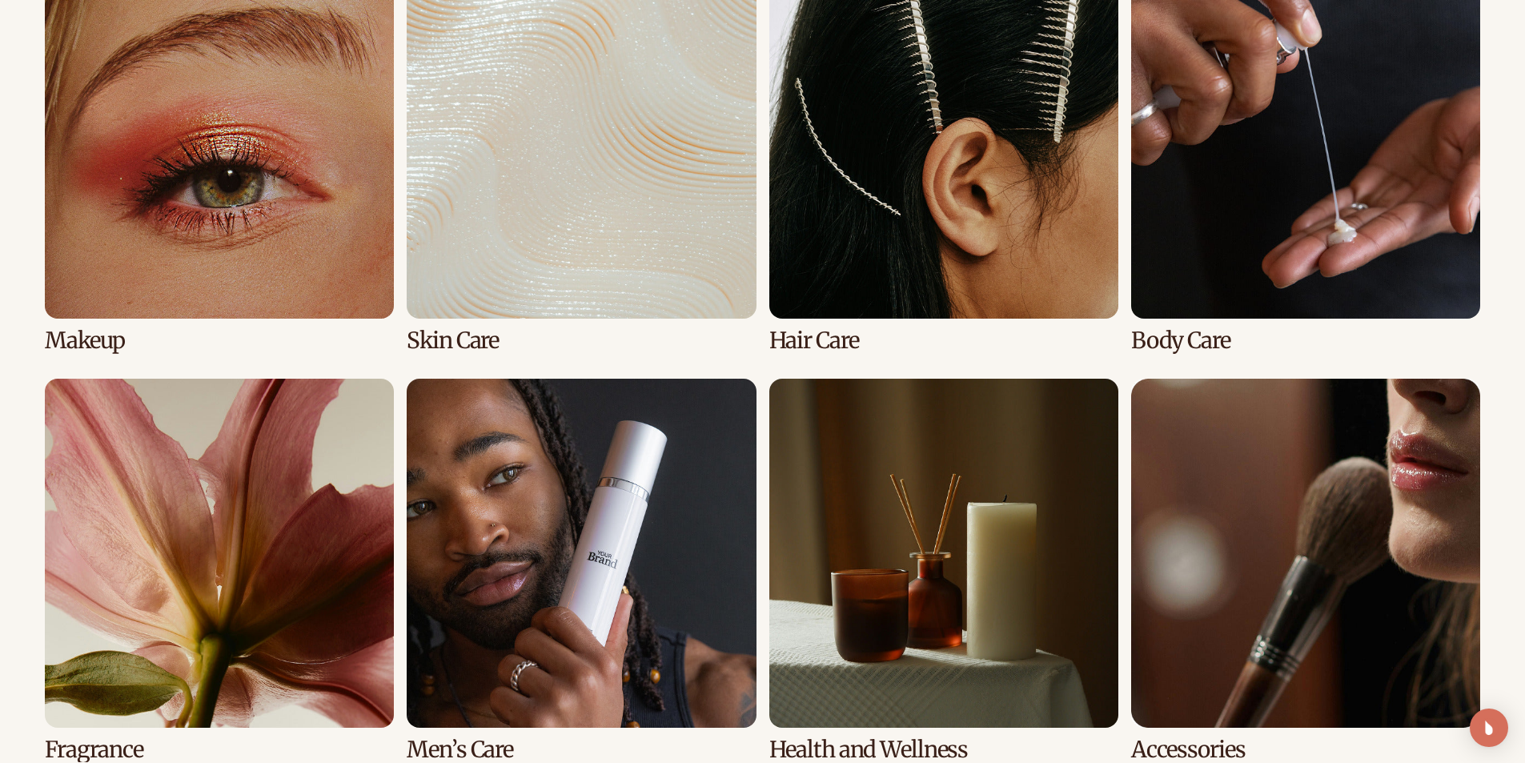
click at [540, 203] on link "2 / 8" at bounding box center [581, 162] width 349 height 384
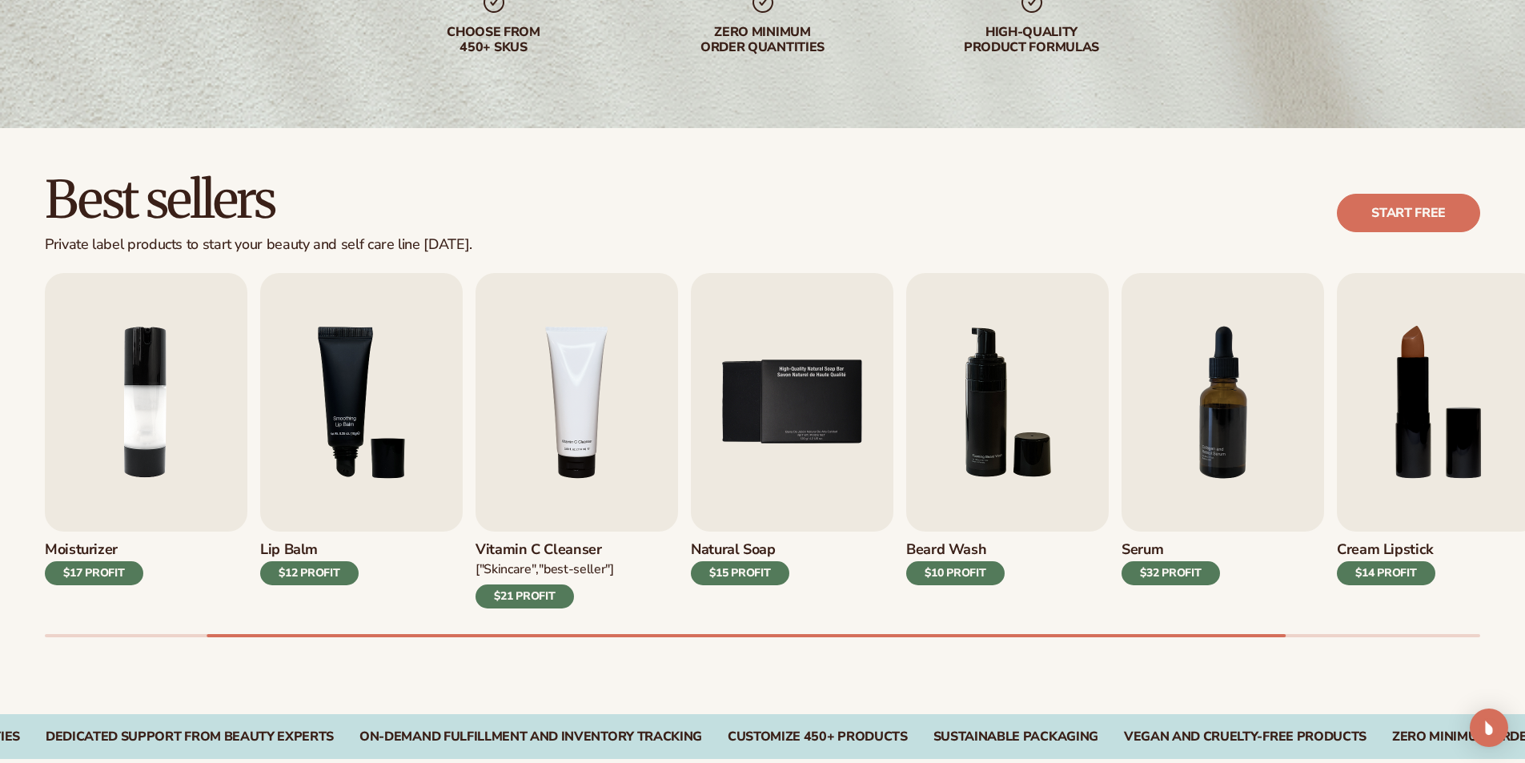
scroll to position [451, 0]
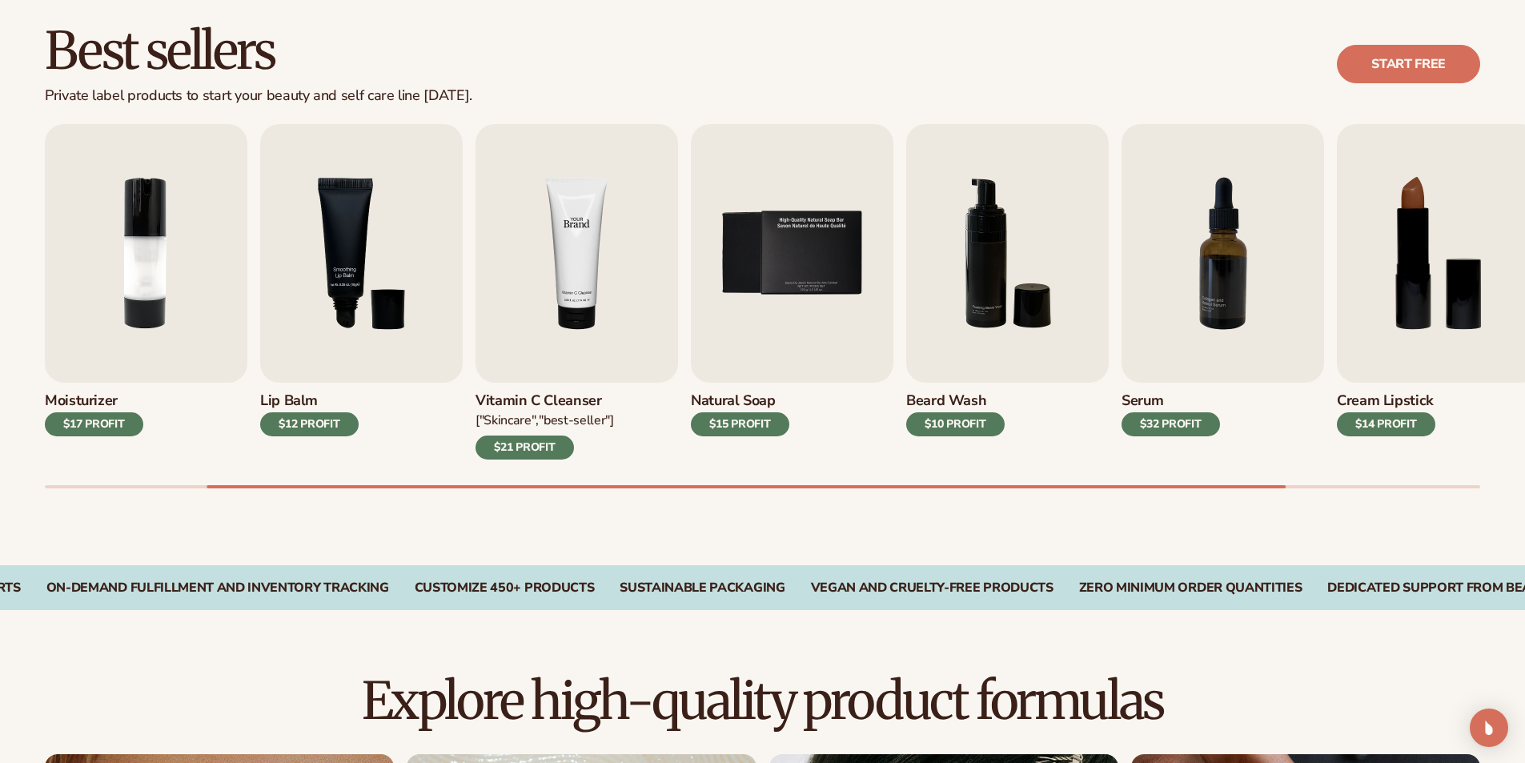
click at [666, 288] on img "4 / 9" at bounding box center [577, 253] width 203 height 259
click at [596, 281] on img "4 / 9" at bounding box center [577, 253] width 203 height 259
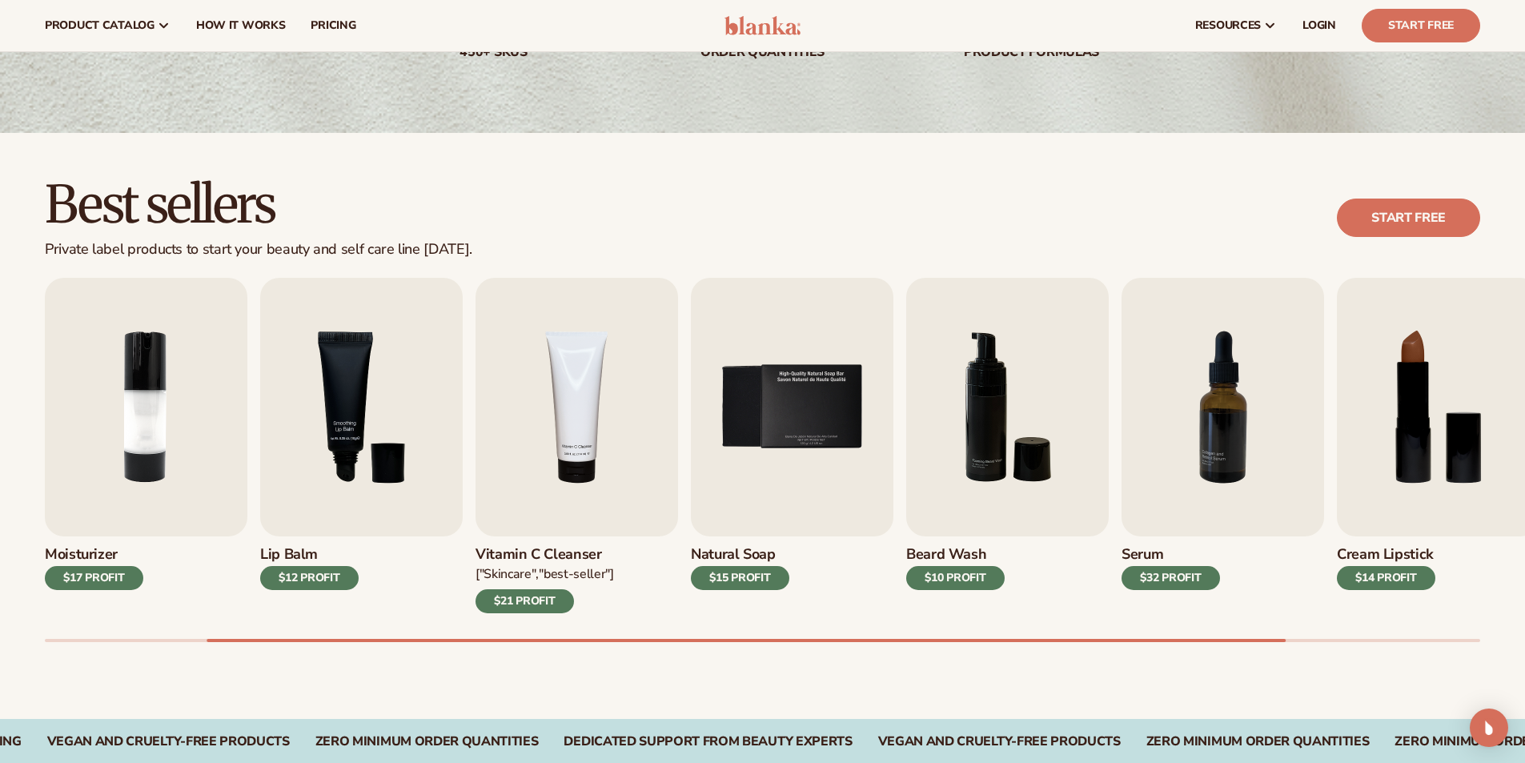
scroll to position [291, 0]
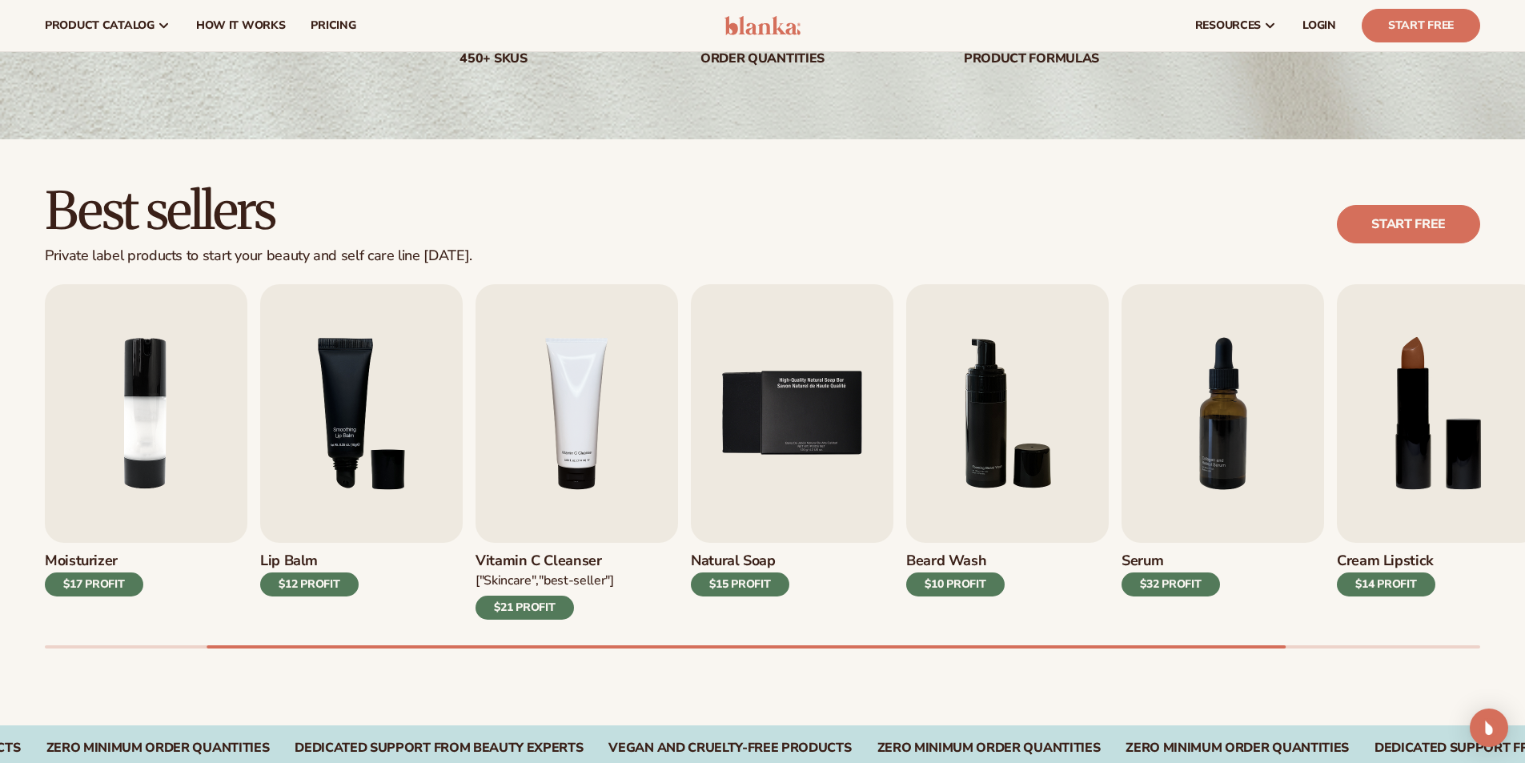
click at [566, 616] on div "$21 PROFIT" at bounding box center [525, 608] width 98 height 24
click at [1179, 527] on img "7 / 9" at bounding box center [1223, 413] width 203 height 259
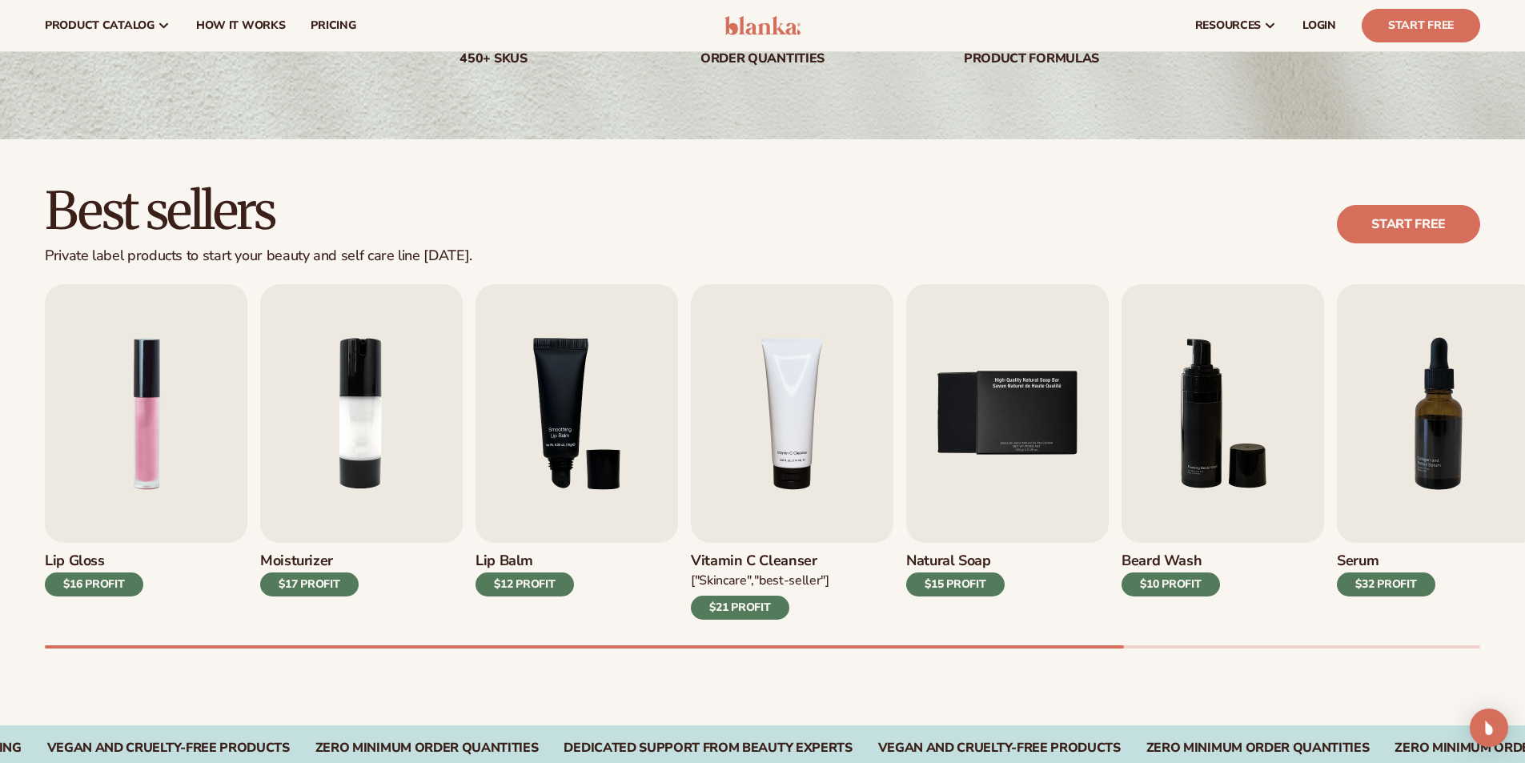
click at [508, 630] on div "Lip Gloss $16 PROFIT Moisturizer $17 PROFIT [MEDICAL_DATA]" at bounding box center [785, 466] width 1480 height 364
click at [399, 498] on img "2 / 9" at bounding box center [361, 413] width 203 height 259
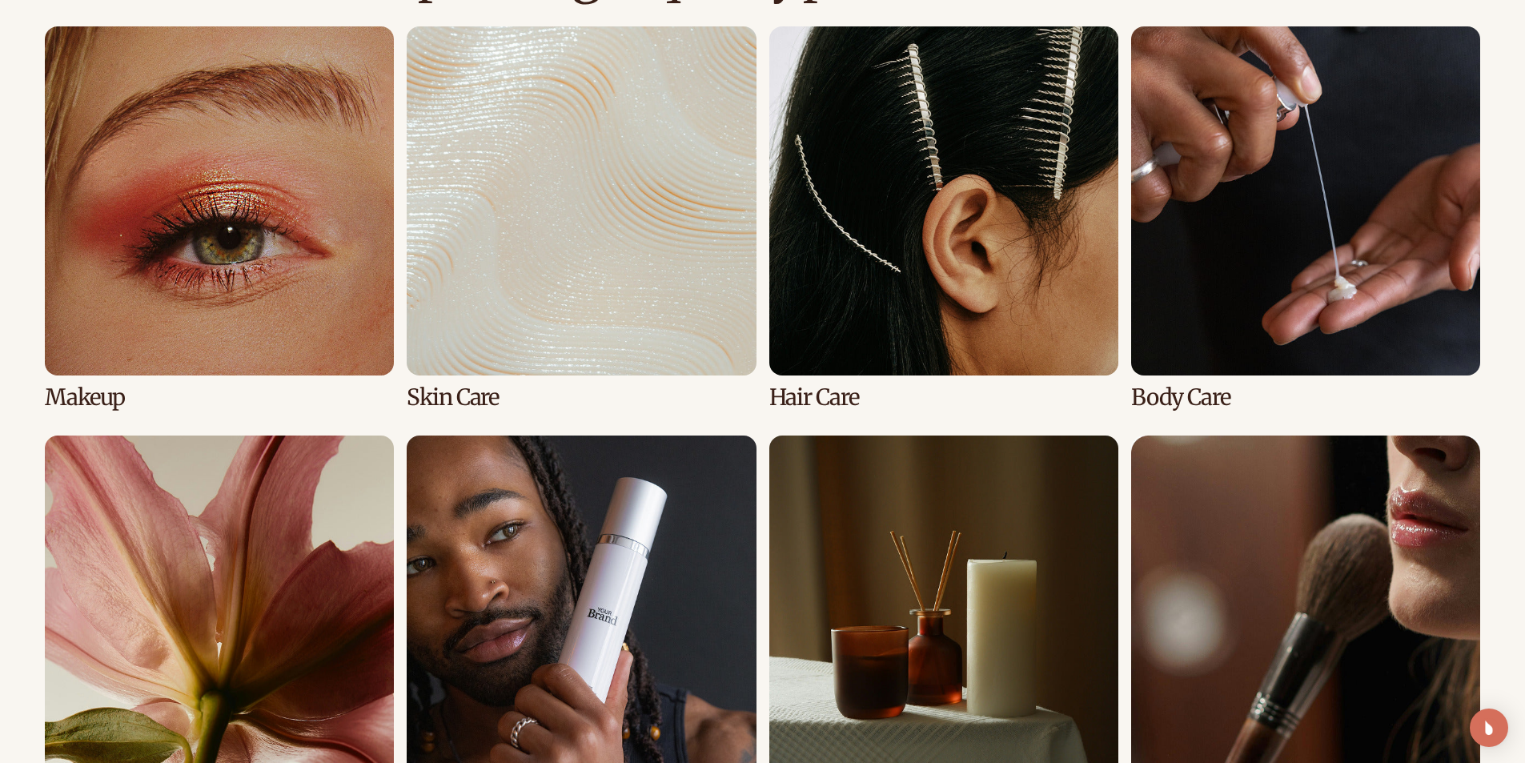
scroll to position [1416, 0]
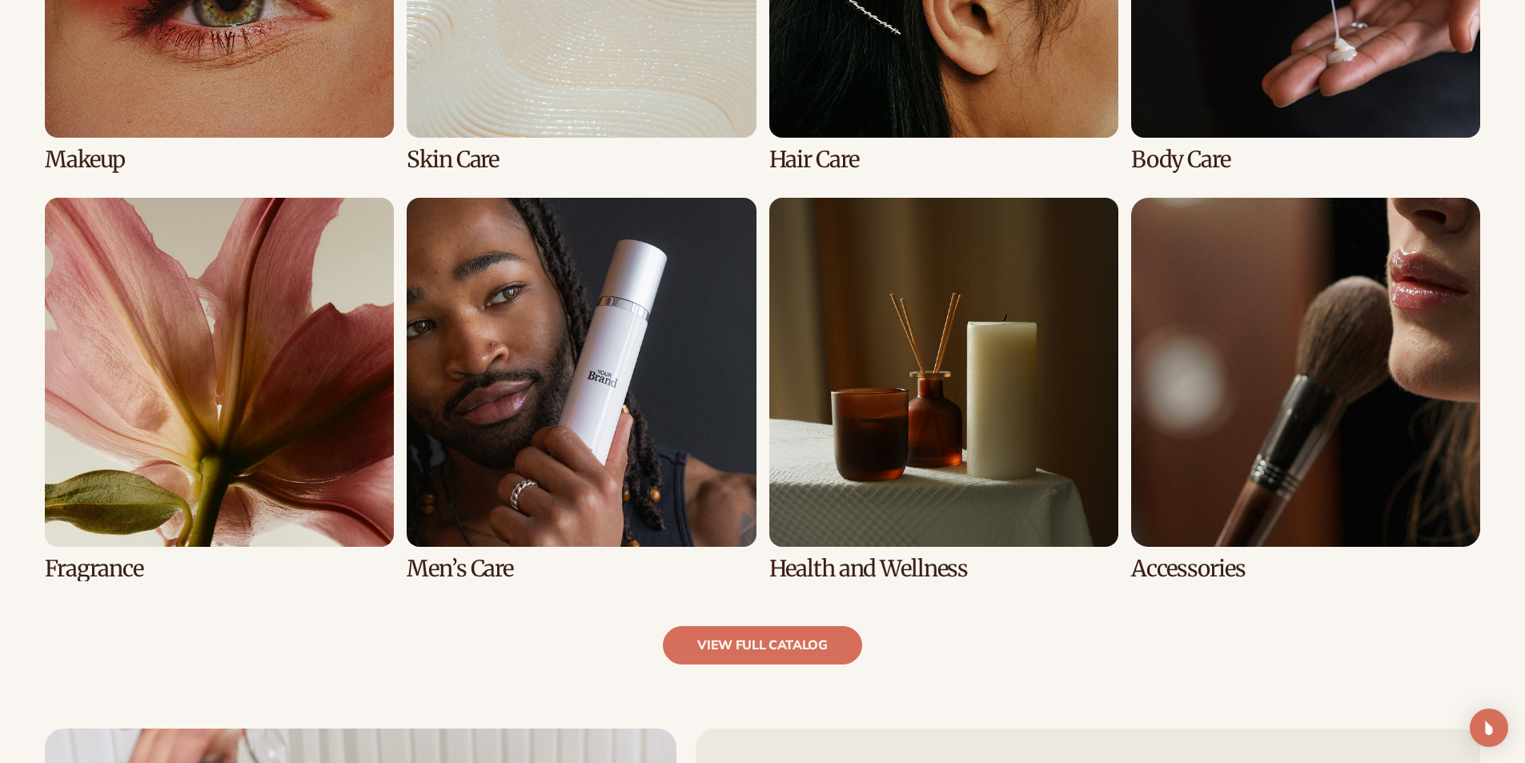
click at [1388, 225] on link "8 / 8" at bounding box center [1305, 390] width 349 height 384
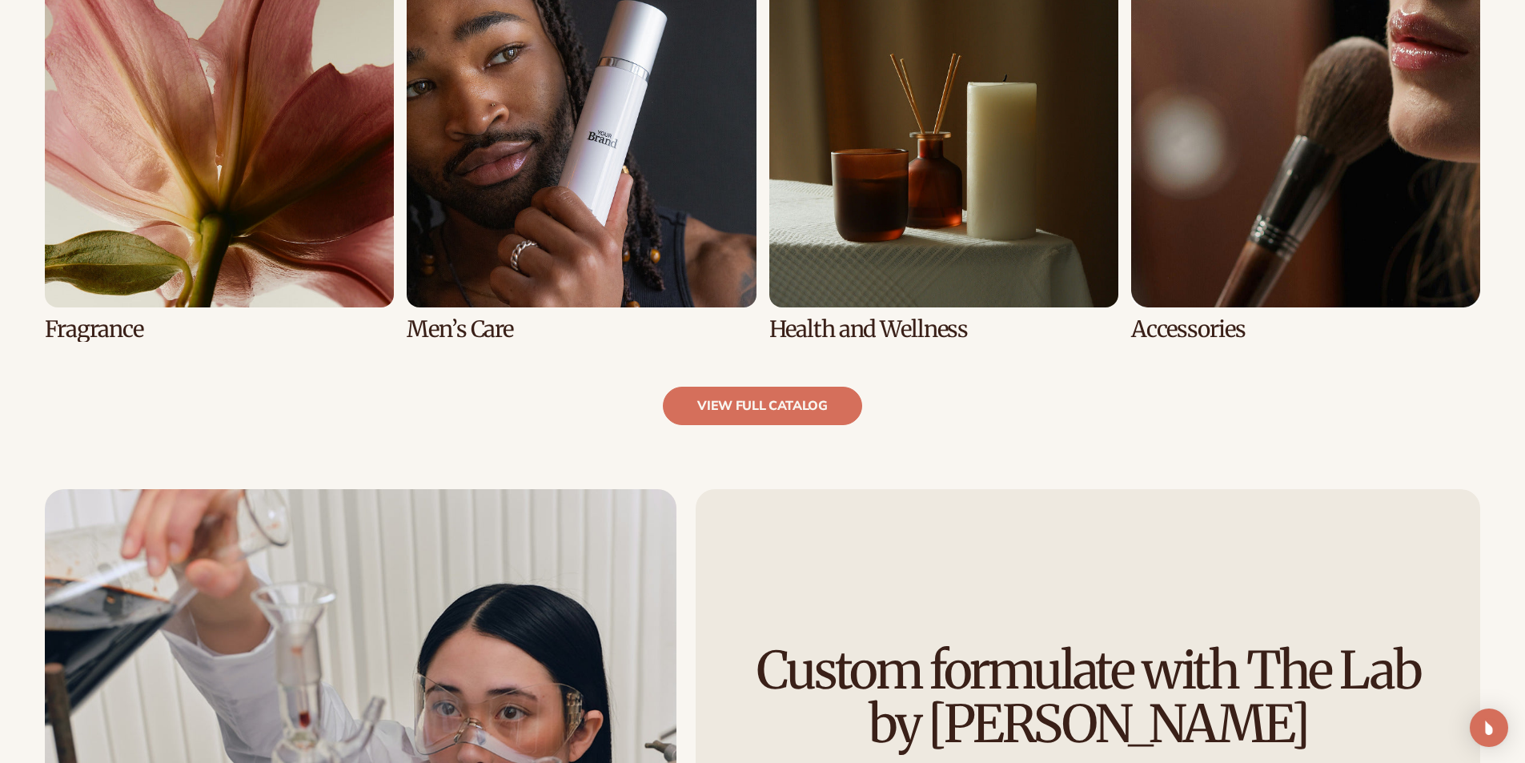
scroll to position [1681, 0]
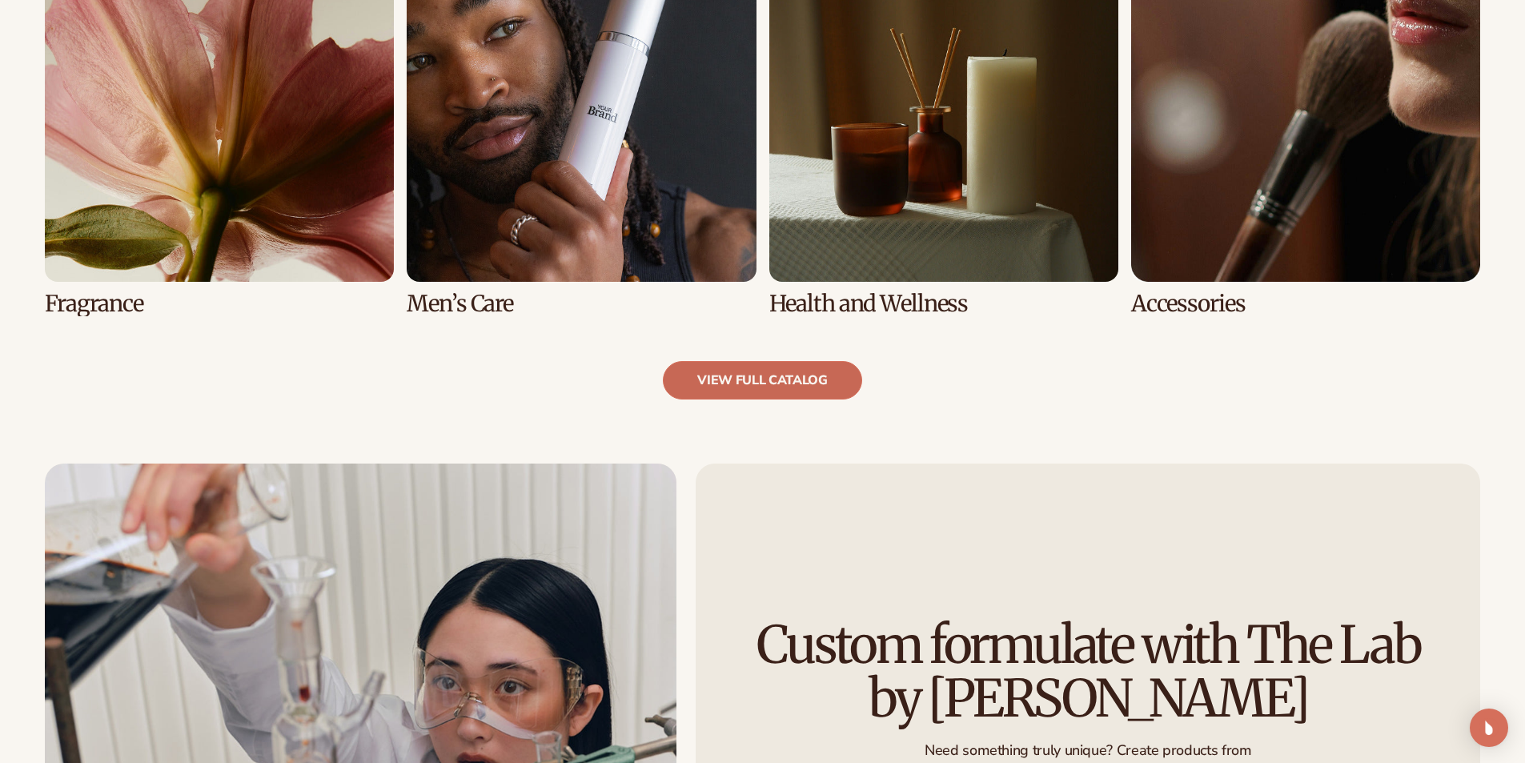
click at [733, 378] on link "view full catalog" at bounding box center [762, 380] width 199 height 38
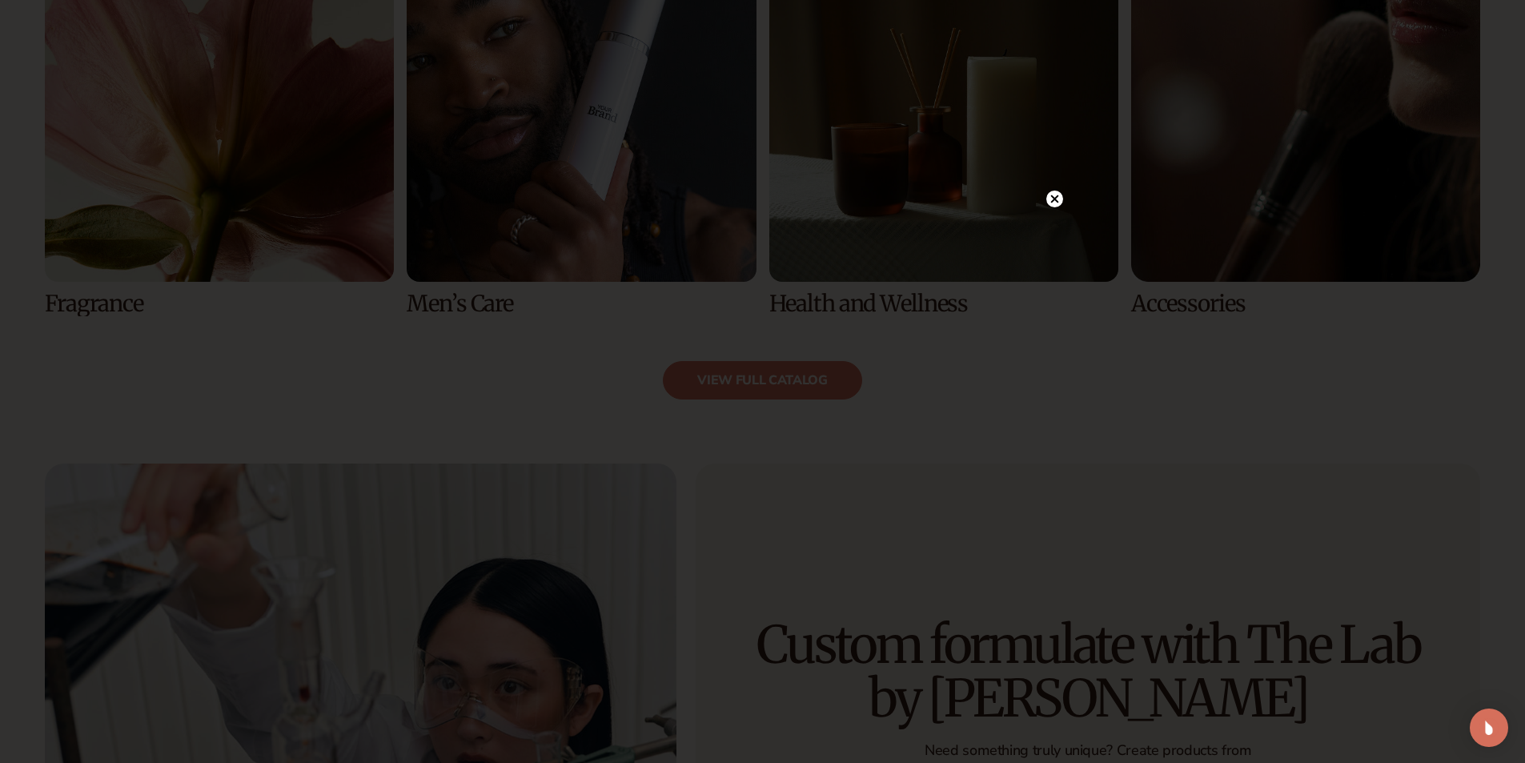
click at [1050, 194] on circle at bounding box center [1054, 199] width 17 height 17
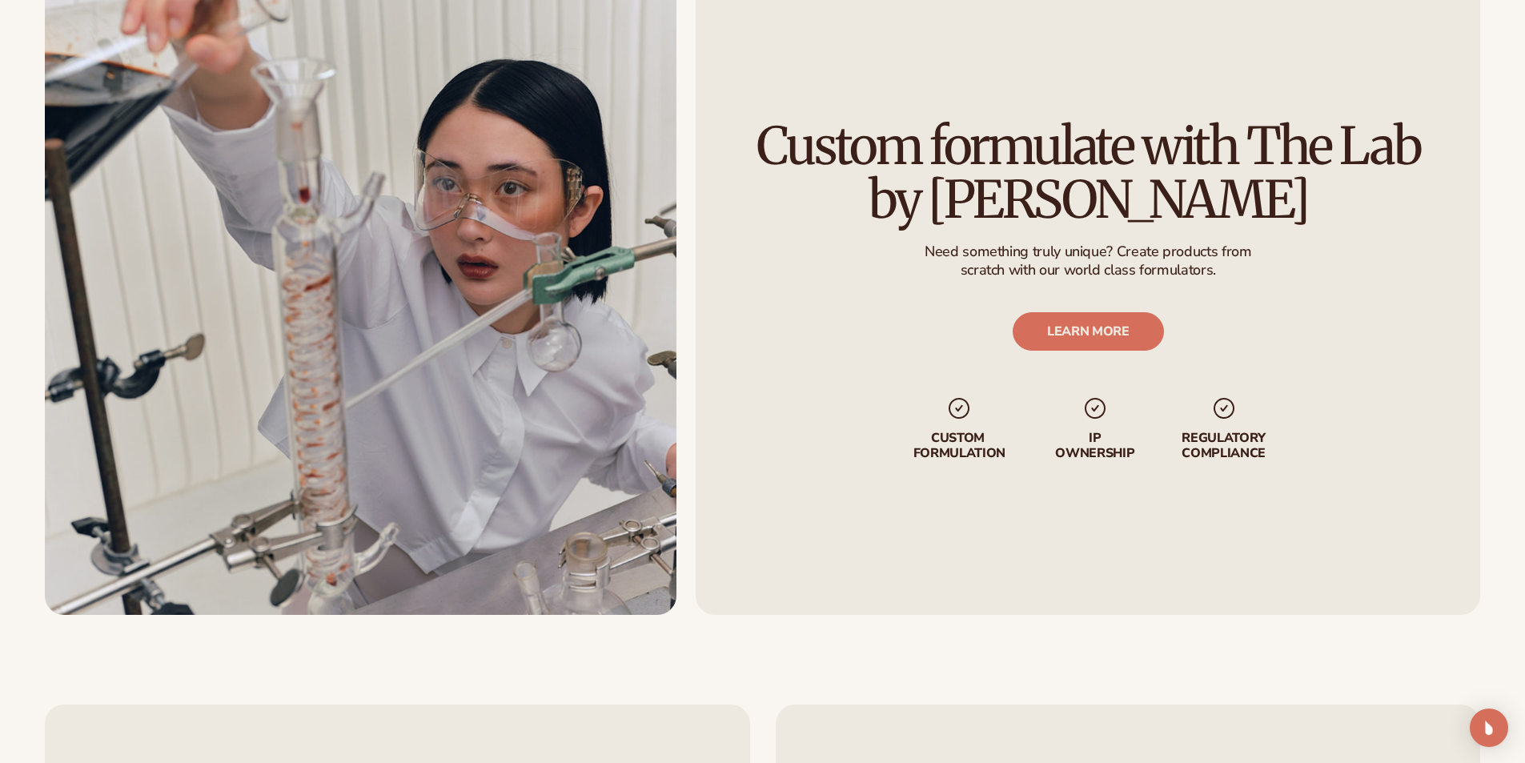
scroll to position [2402, 0]
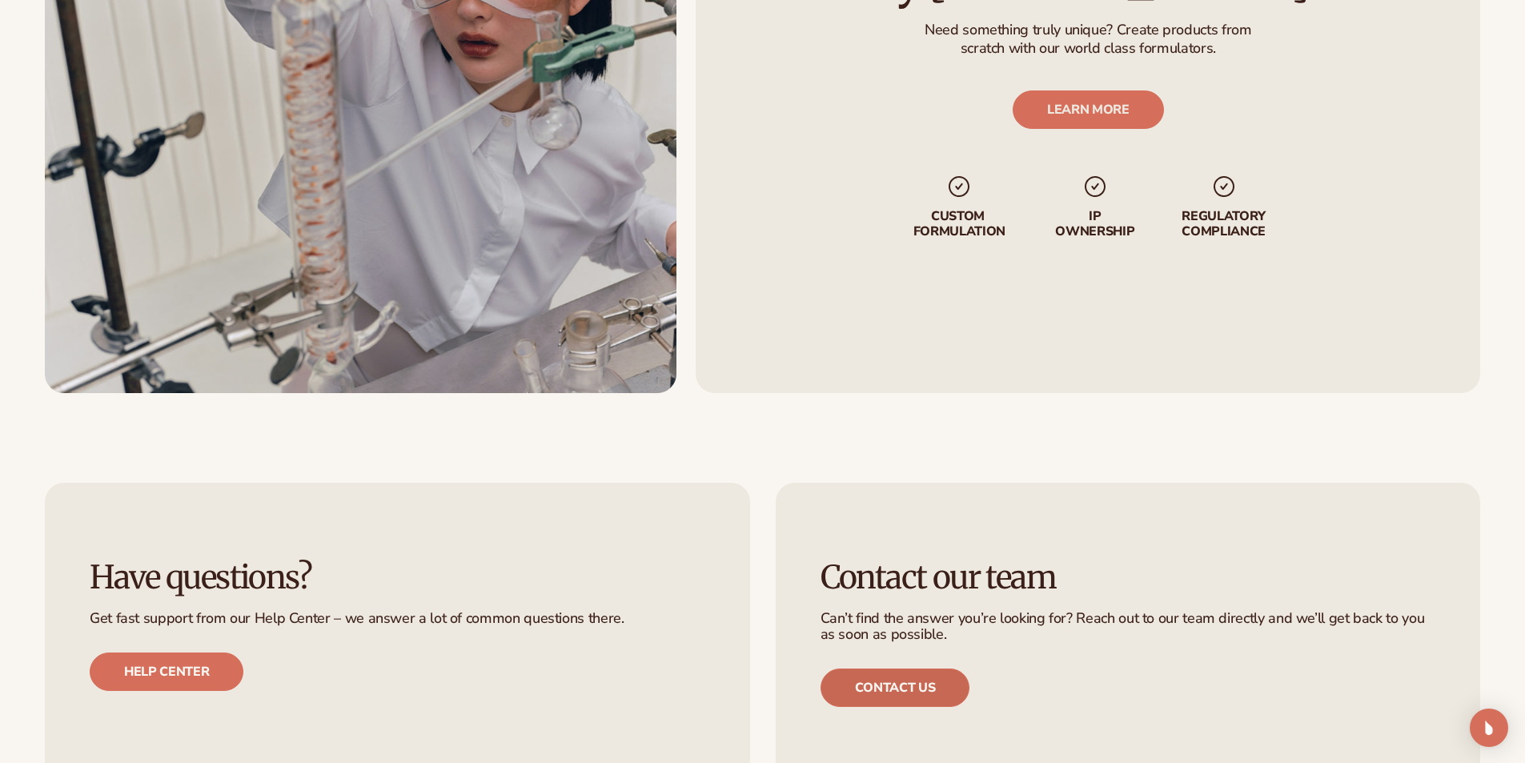
click at [902, 705] on link "Contact us" at bounding box center [896, 688] width 150 height 38
